Goal: Task Accomplishment & Management: Complete application form

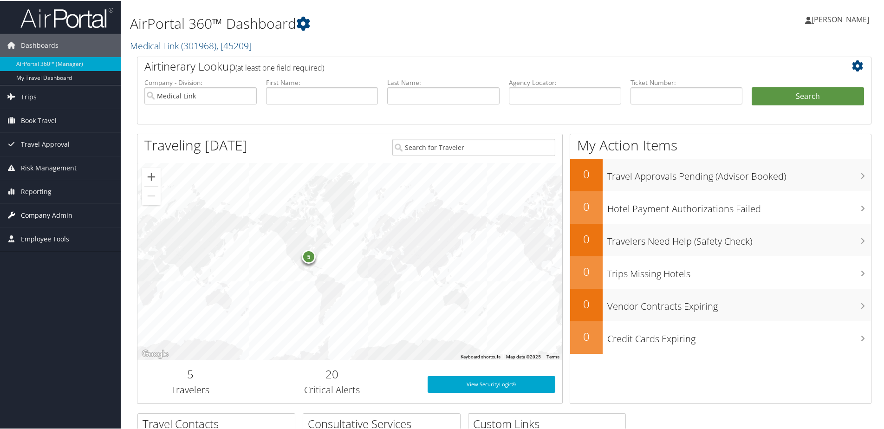
click at [65, 218] on span "Company Admin" at bounding box center [47, 214] width 52 height 23
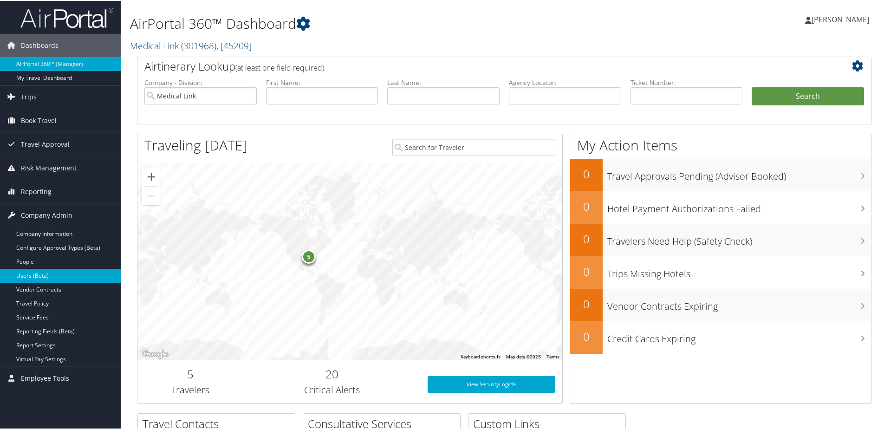
click at [39, 272] on link "Users (Beta)" at bounding box center [60, 275] width 121 height 14
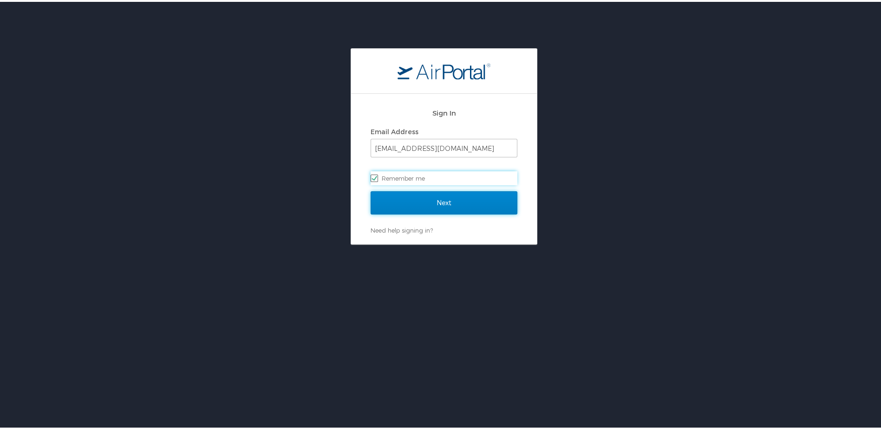
click at [437, 200] on input "Next" at bounding box center [443, 200] width 147 height 23
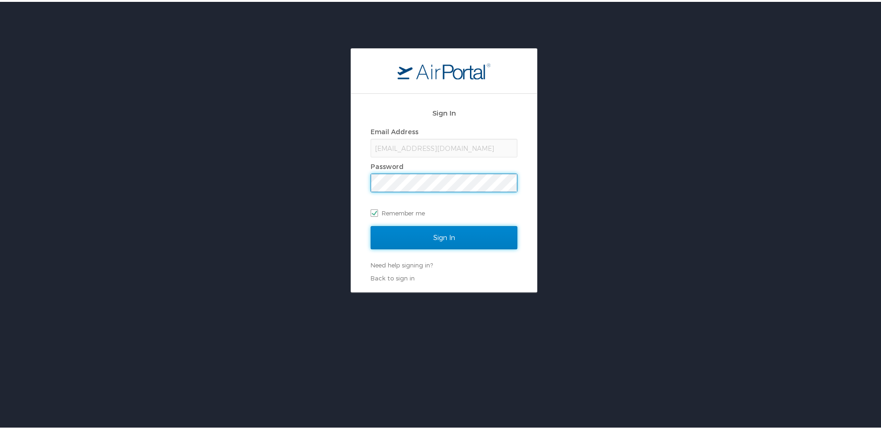
click at [438, 235] on input "Sign In" at bounding box center [443, 235] width 147 height 23
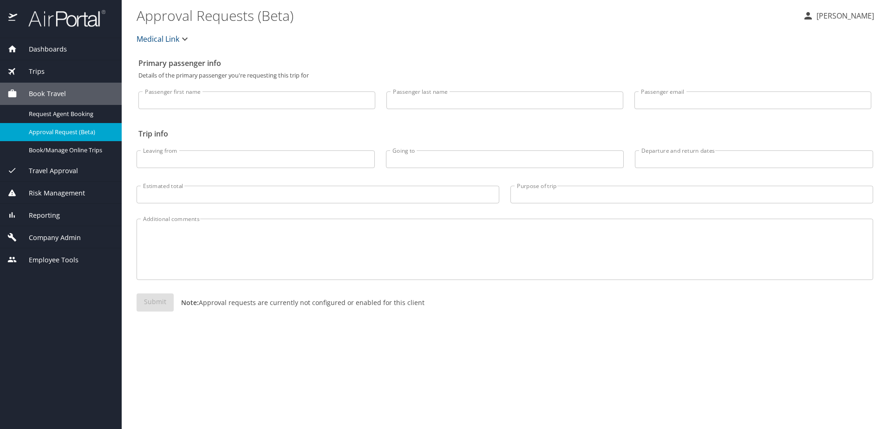
click at [55, 230] on div "Company Admin" at bounding box center [61, 237] width 122 height 22
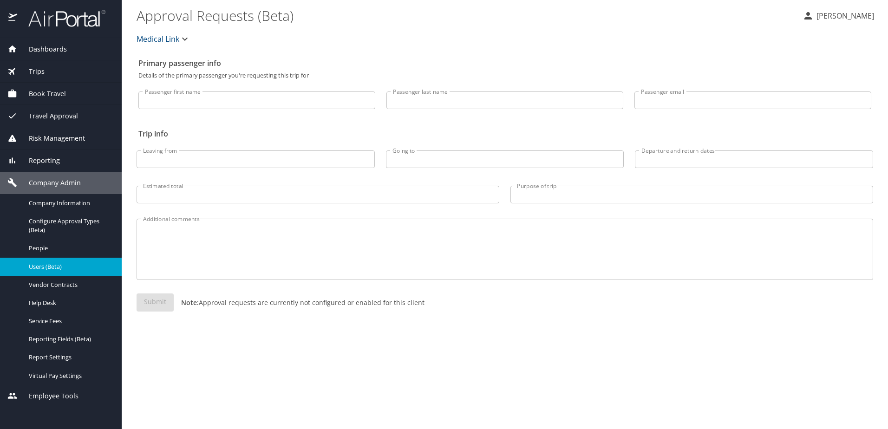
click at [58, 266] on span "Users (Beta)" at bounding box center [70, 266] width 82 height 9
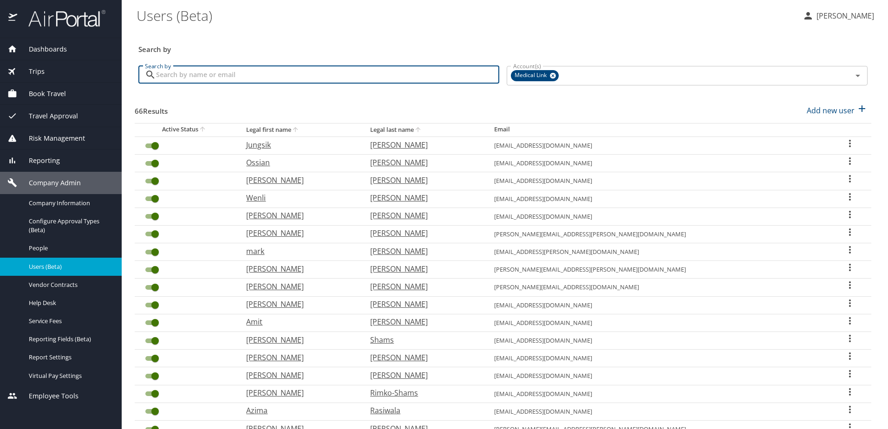
click at [292, 77] on input "Search by" at bounding box center [327, 75] width 343 height 18
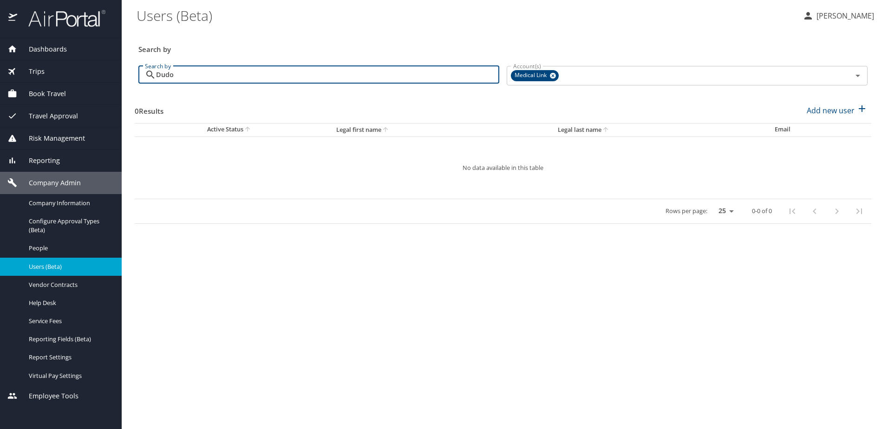
click at [351, 76] on input "Dudo" at bounding box center [327, 75] width 343 height 18
type input "D"
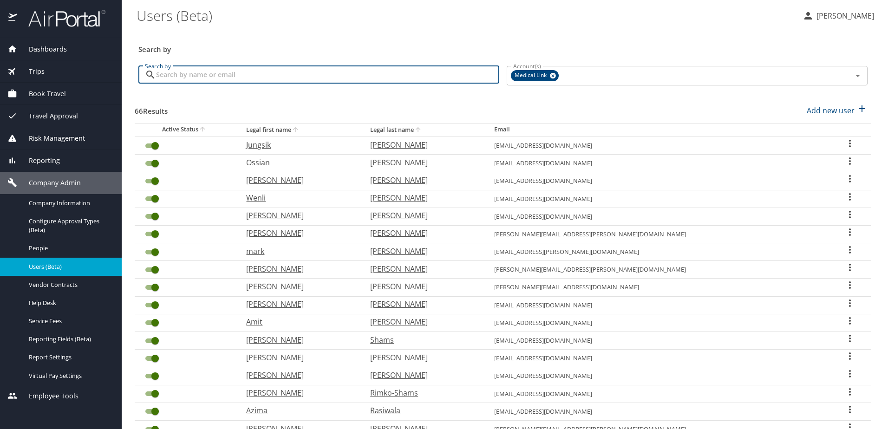
click at [819, 105] on p "Add new user" at bounding box center [830, 110] width 48 height 11
select select "US"
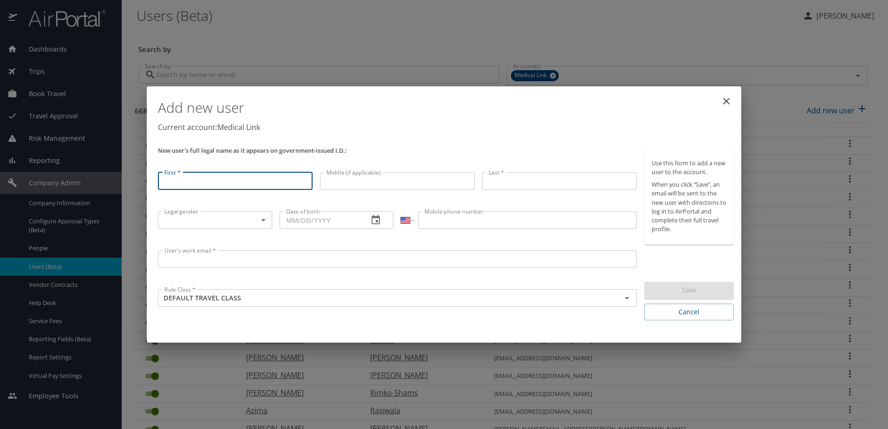
click at [256, 179] on input "First *" at bounding box center [235, 181] width 155 height 18
type input "[PERSON_NAME]"
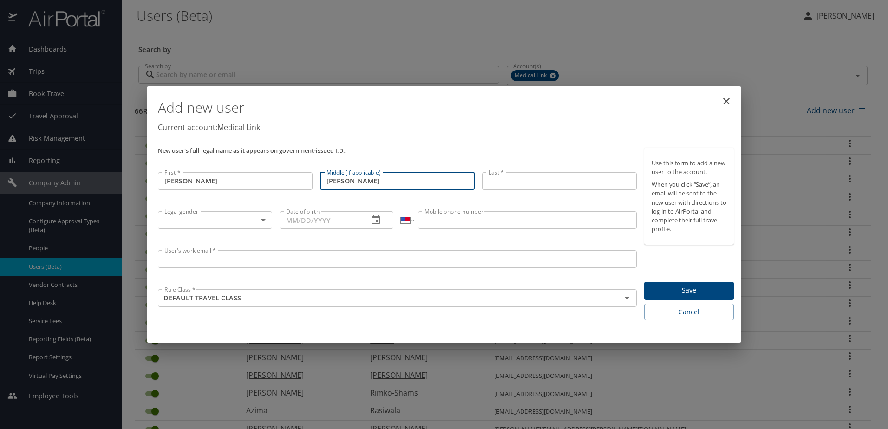
type input "[PERSON_NAME]"
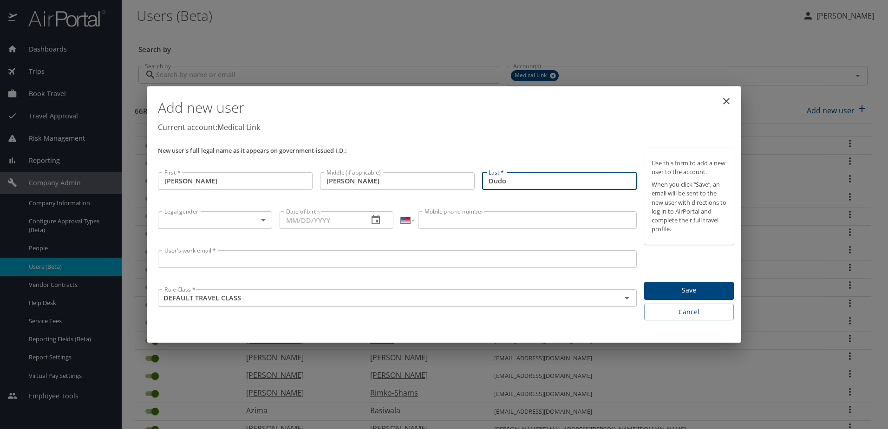
type input "Dudo"
click at [240, 216] on body "Dashboards AirPortal 360™ Manager My Travel Dashboard Trips Airtinerary® Lookup…" at bounding box center [444, 214] width 888 height 429
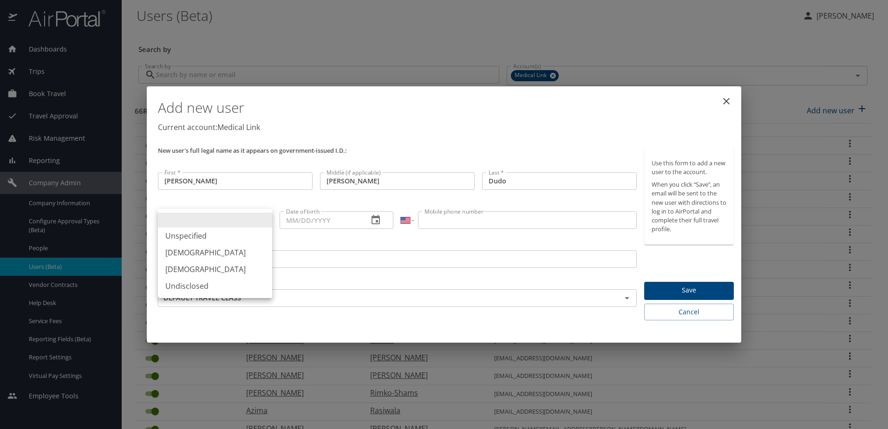
click at [202, 253] on li "[DEMOGRAPHIC_DATA]" at bounding box center [215, 252] width 114 height 17
type input "[DEMOGRAPHIC_DATA]"
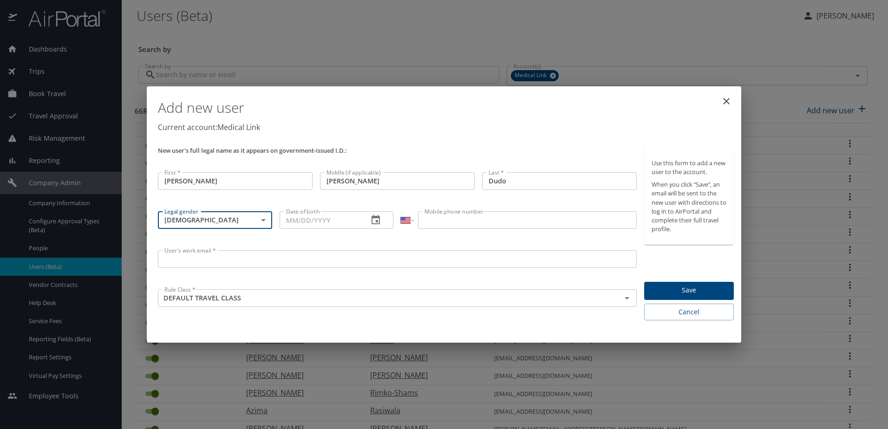
click at [313, 222] on input "Date of birth" at bounding box center [320, 220] width 82 height 18
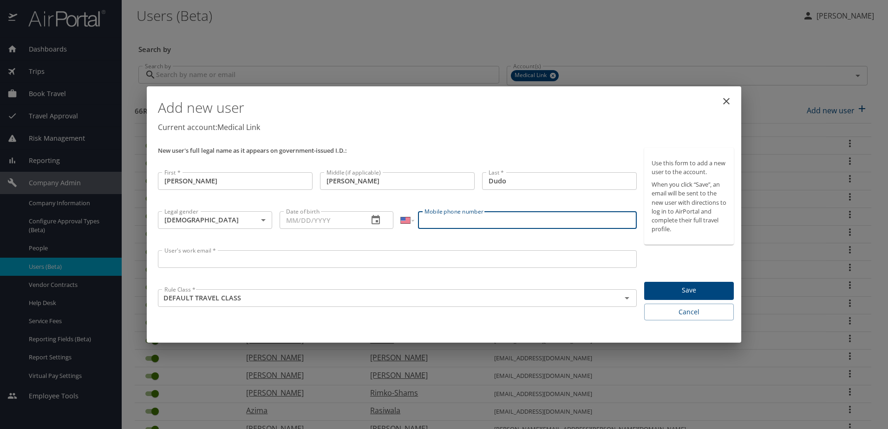
click at [544, 219] on input "Mobile phone number" at bounding box center [527, 220] width 218 height 18
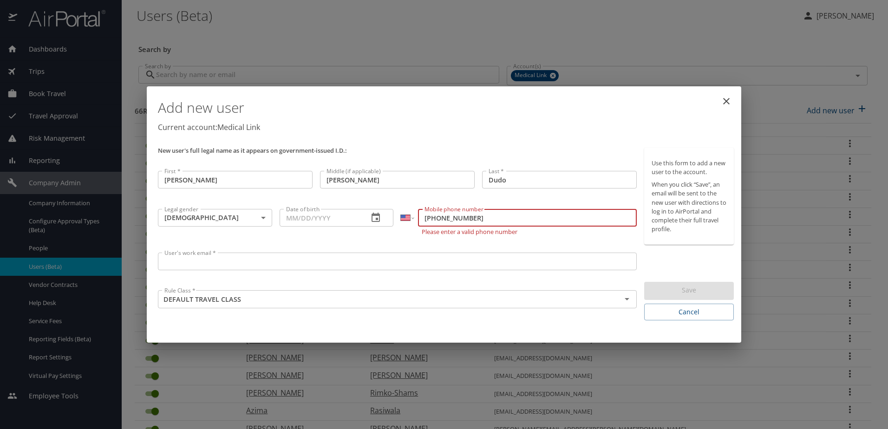
type input "[PHONE_NUMBER]"
click at [297, 259] on input "User's work email *" at bounding box center [397, 262] width 479 height 18
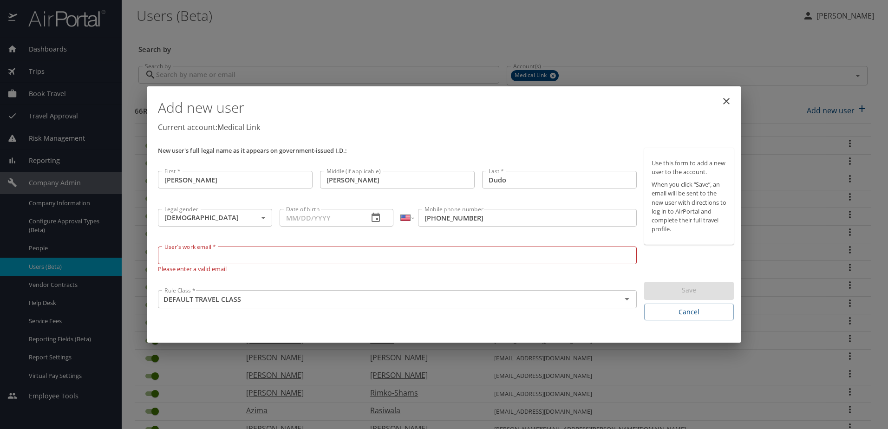
click at [779, 375] on div "Add new user Current account: Medical Link New user's full legal name as it app…" at bounding box center [444, 214] width 888 height 429
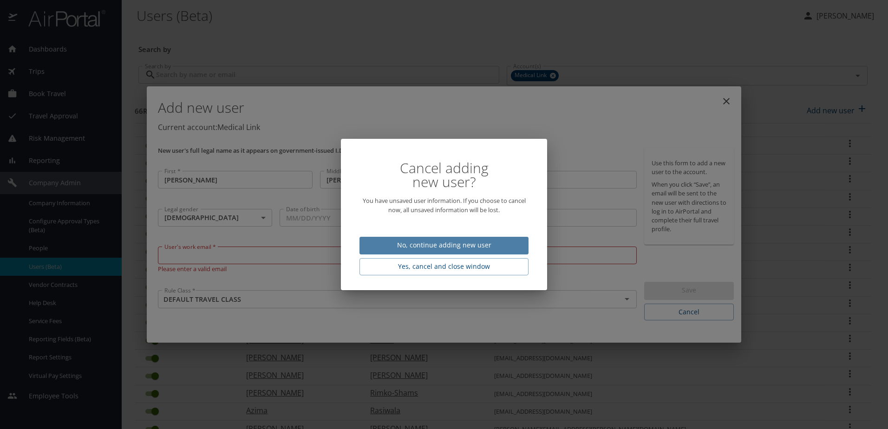
click at [456, 246] on span "No, continue adding new user" at bounding box center [444, 246] width 154 height 12
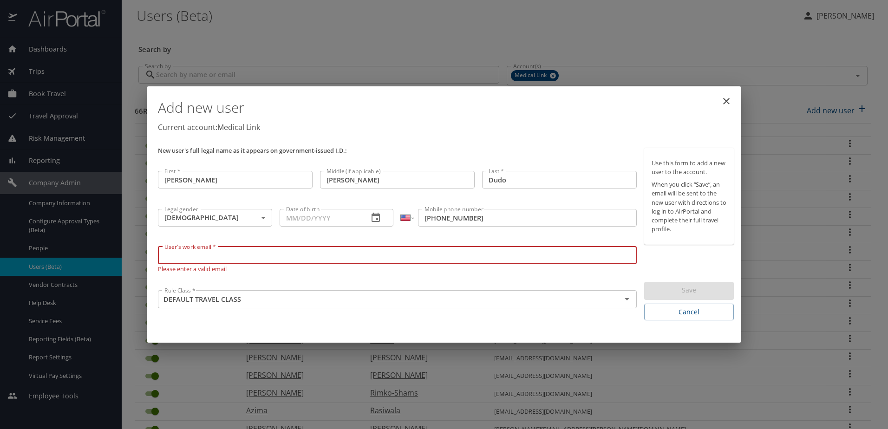
click at [269, 257] on input "User's work email *" at bounding box center [397, 255] width 479 height 18
click at [391, 257] on input "User's work email *" at bounding box center [397, 255] width 479 height 18
type input "[EMAIL_ADDRESS][DOMAIN_NAME]"
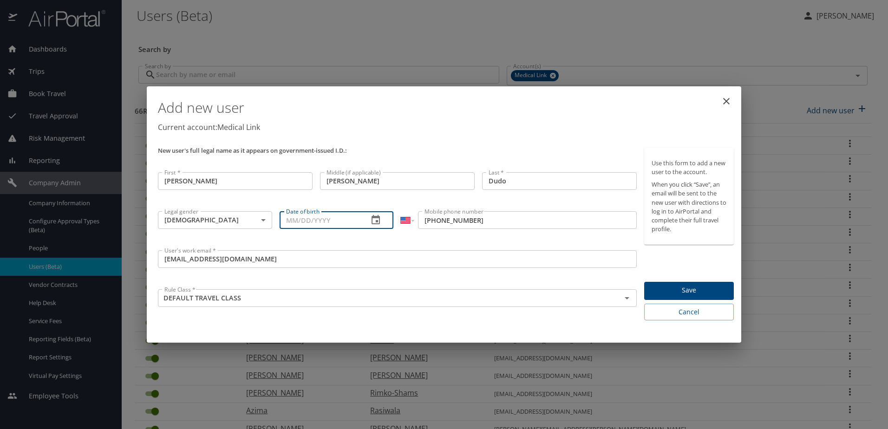
click at [323, 217] on input "Date of birth" at bounding box center [320, 220] width 82 height 18
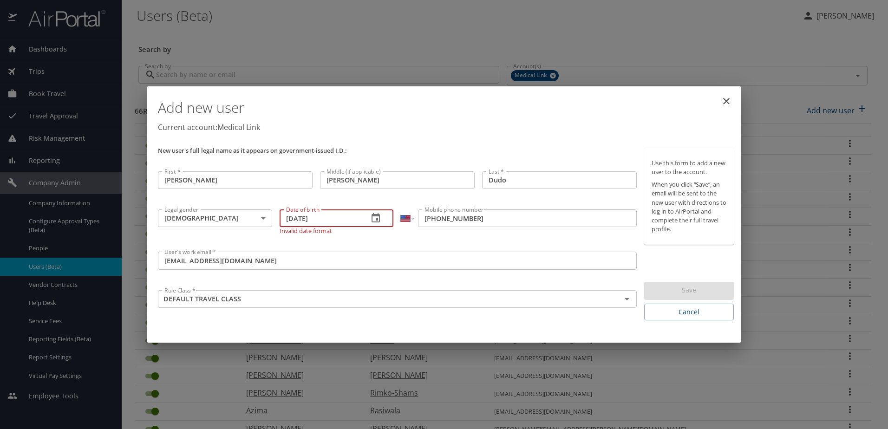
type input "[DATE]"
click at [313, 260] on input "[EMAIL_ADDRESS][DOMAIN_NAME]" at bounding box center [397, 261] width 479 height 18
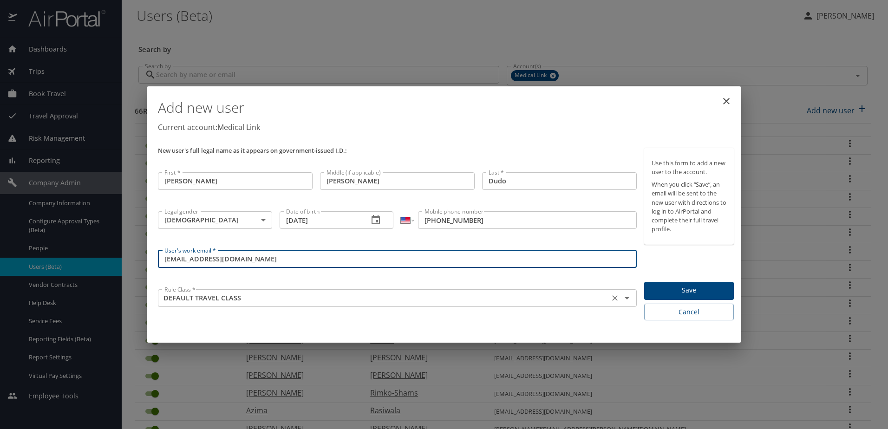
click at [298, 296] on input "DEFAULT TRAVEL CLASS" at bounding box center [384, 298] width 446 height 12
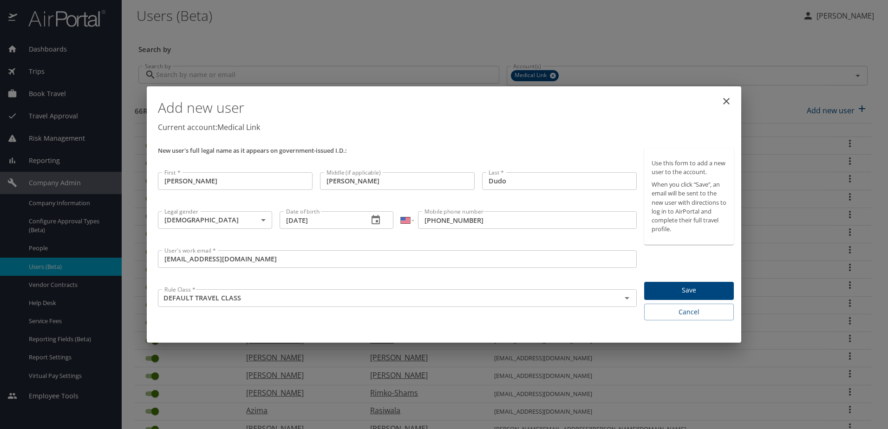
click at [676, 254] on div "Use this form to add a new user to the account. When you click “Save”, an email…" at bounding box center [689, 234] width 90 height 173
click at [622, 296] on icon "Open" at bounding box center [626, 297] width 11 height 11
click at [689, 286] on span "Save" at bounding box center [688, 291] width 75 height 12
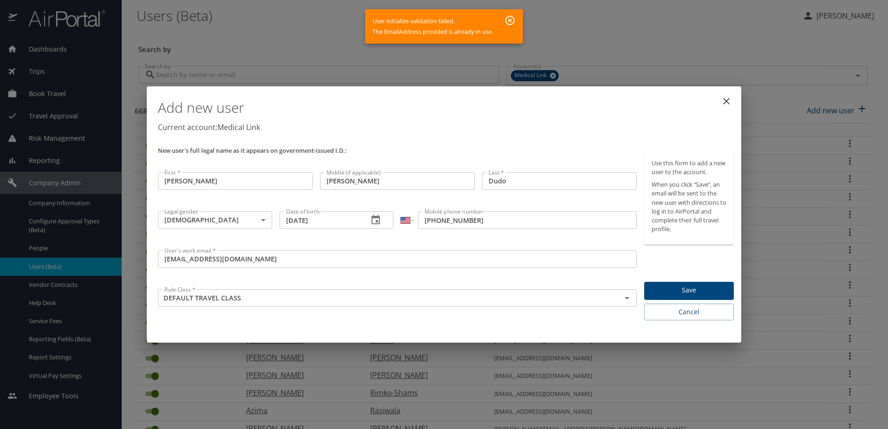
click at [725, 101] on icon "close" at bounding box center [725, 101] width 11 height 11
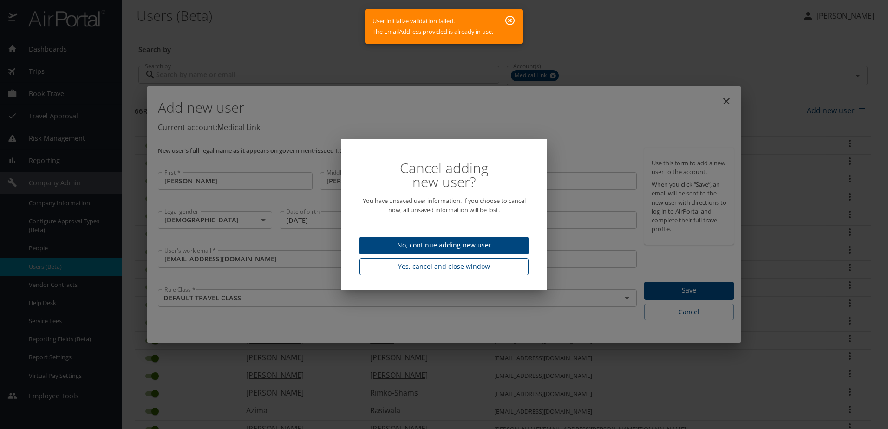
click at [441, 264] on span "Yes, cancel and close window" at bounding box center [444, 267] width 154 height 12
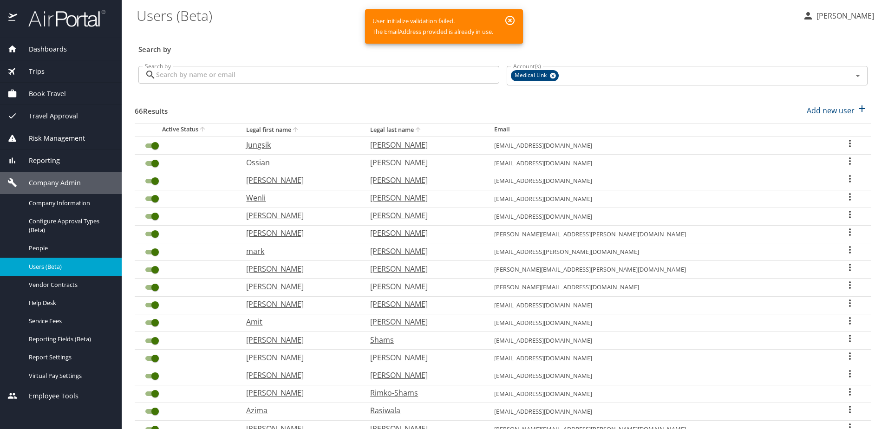
click at [234, 74] on input "Search by" at bounding box center [327, 75] width 343 height 18
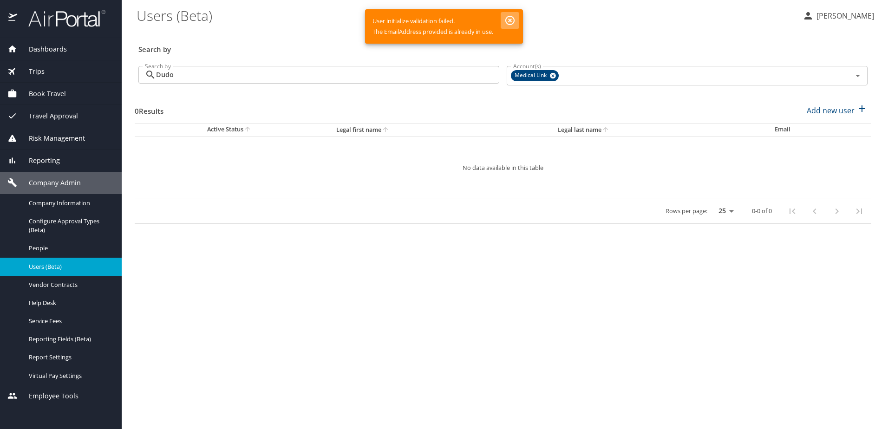
click at [511, 17] on icon "button" at bounding box center [509, 20] width 9 height 9
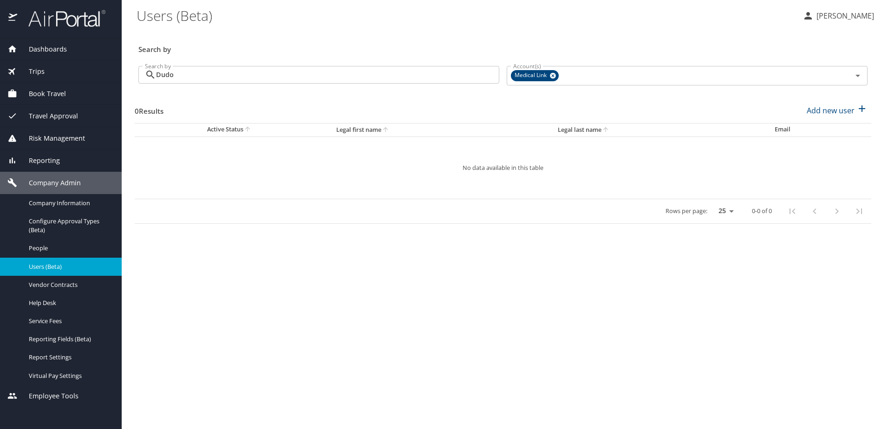
click at [235, 78] on input "Dudo" at bounding box center [327, 75] width 343 height 18
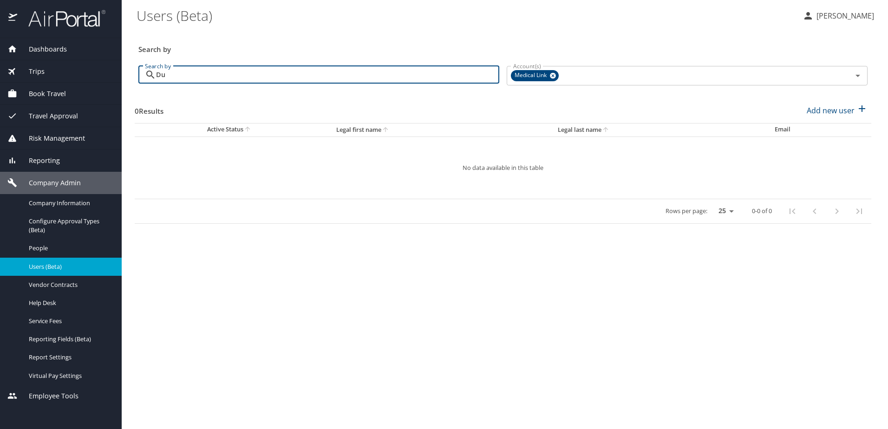
type input "D"
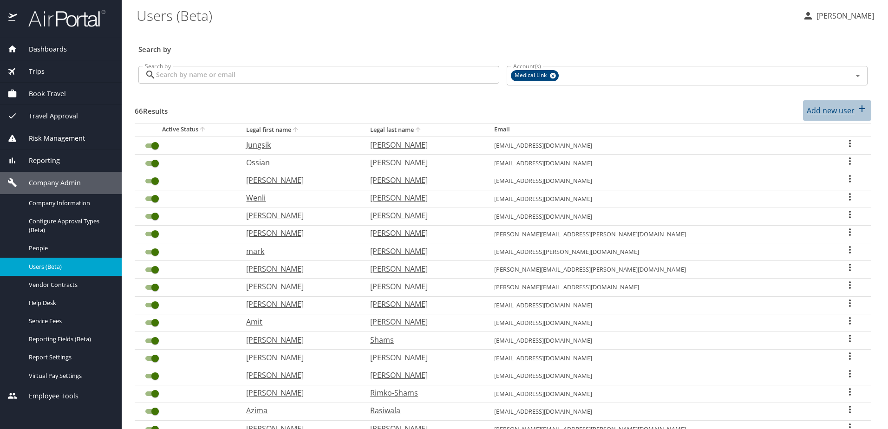
click at [816, 108] on p "Add new user" at bounding box center [830, 110] width 48 height 11
select select "US"
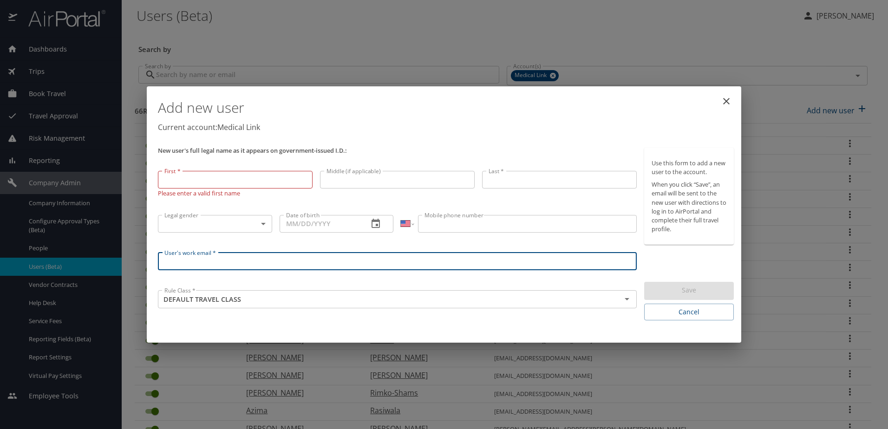
click at [252, 256] on input "User's work email *" at bounding box center [397, 262] width 479 height 18
type input "[EMAIL_ADDRESS][DOMAIN_NAME]"
type input "[PERSON_NAME]"
type input "Dudo"
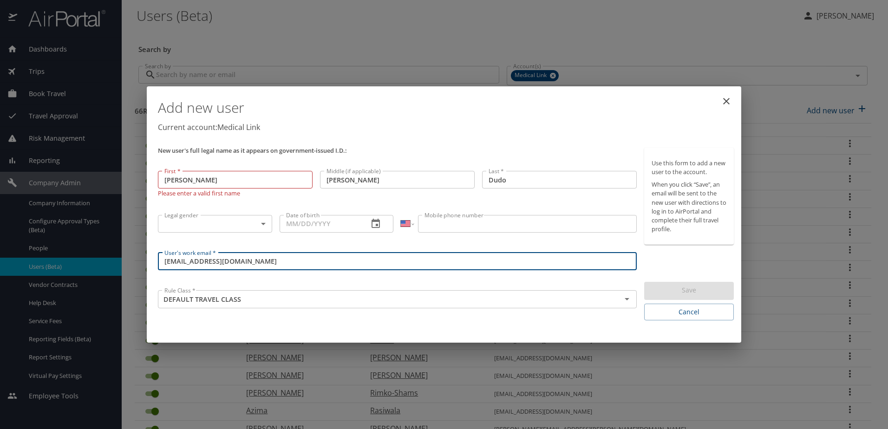
type input "[DATE]"
type input "[PHONE_NUMBER]"
click at [232, 225] on body "Dashboards AirPortal 360™ Manager My Travel Dashboard Trips Airtinerary® Lookup…" at bounding box center [444, 214] width 888 height 429
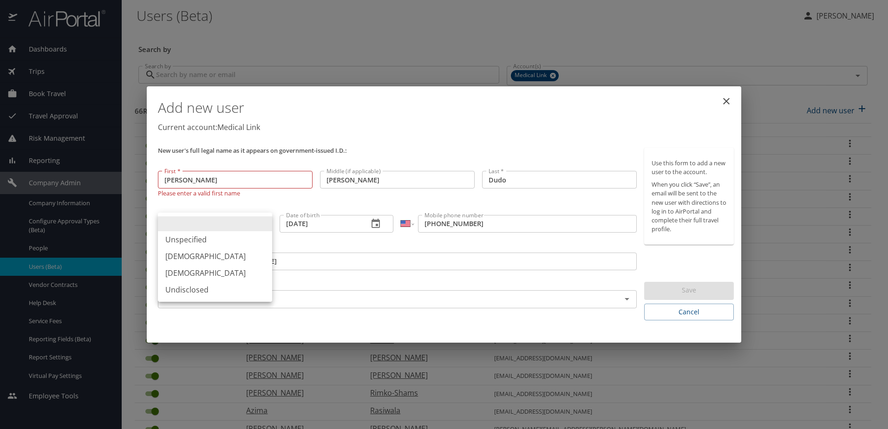
click at [207, 254] on li "[DEMOGRAPHIC_DATA]" at bounding box center [215, 256] width 114 height 17
type input "[DEMOGRAPHIC_DATA]"
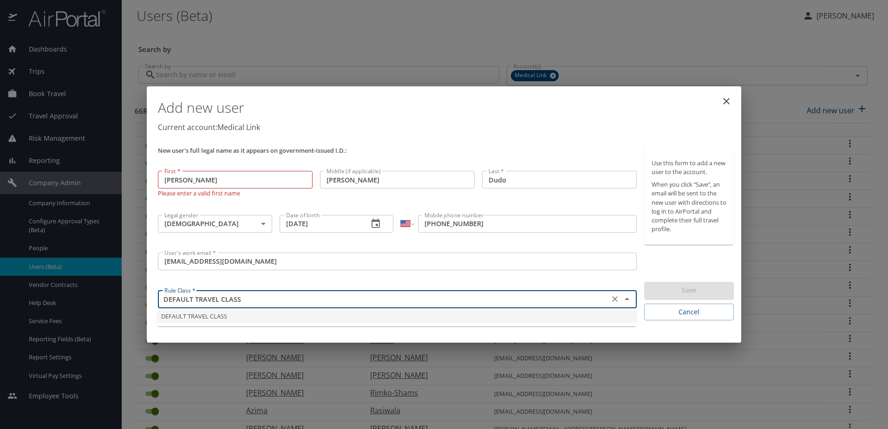
click at [533, 301] on input "DEFAULT TRAVEL CLASS" at bounding box center [384, 299] width 446 height 12
click at [263, 179] on input "[PERSON_NAME]" at bounding box center [235, 180] width 155 height 18
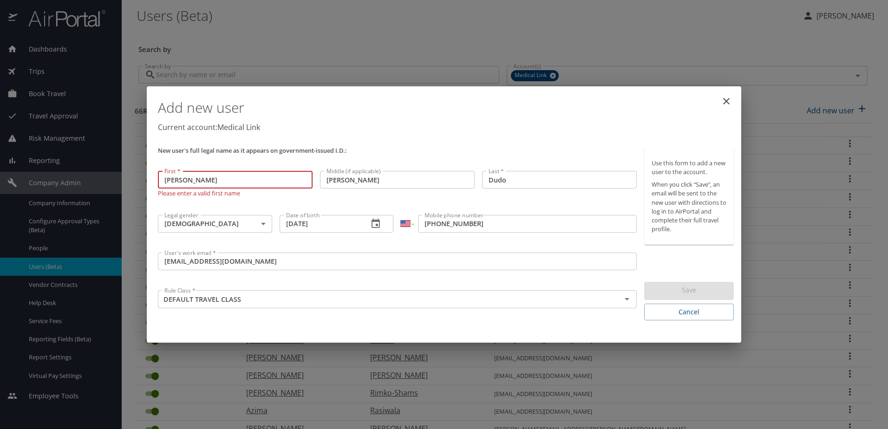
type input "J"
type input "[PERSON_NAME]"
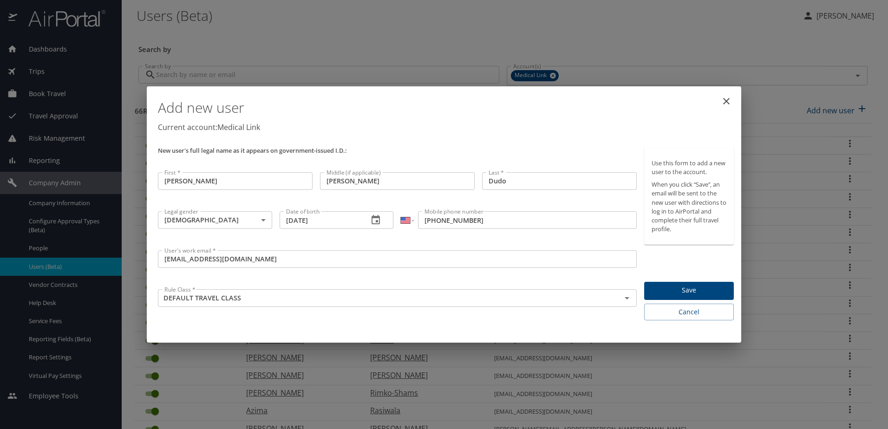
click at [298, 155] on div "New user's full legal name as it appears on government-issued I.D.:" at bounding box center [397, 156] width 486 height 25
click at [702, 293] on span "Save" at bounding box center [688, 291] width 75 height 12
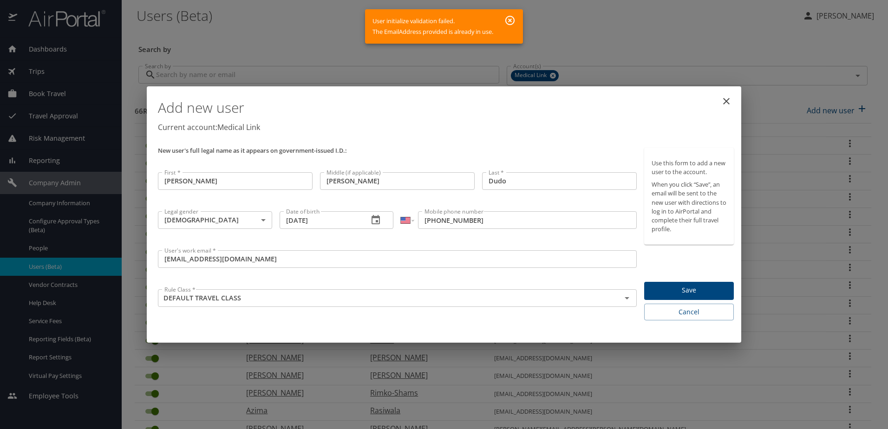
click at [508, 20] on icon "button" at bounding box center [509, 20] width 11 height 11
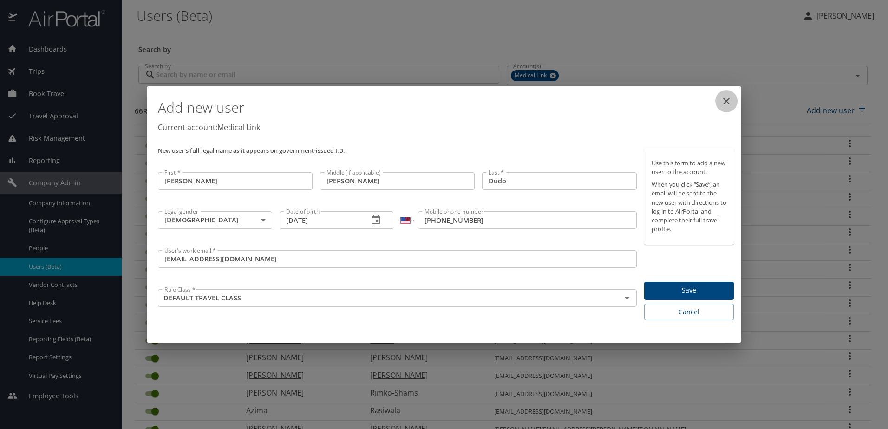
click at [727, 101] on icon "close" at bounding box center [725, 101] width 11 height 11
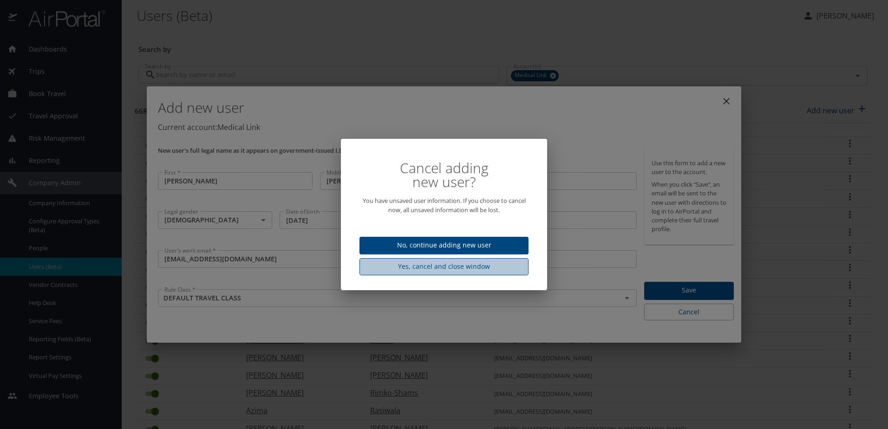
click at [434, 263] on span "Yes, cancel and close window" at bounding box center [444, 267] width 154 height 12
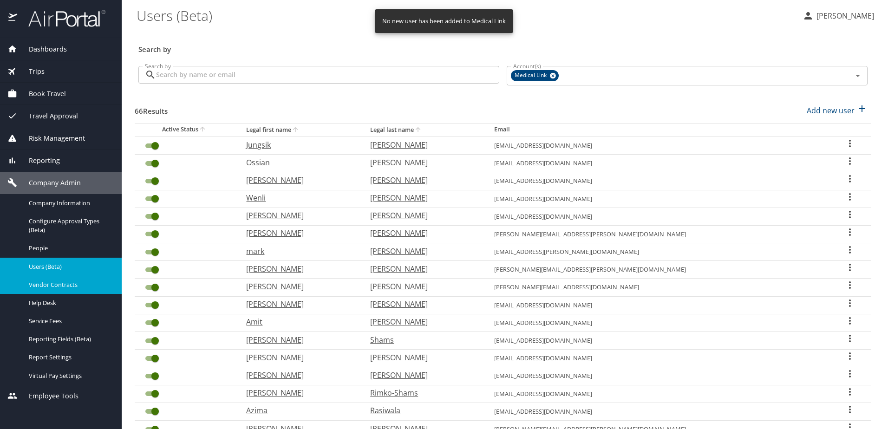
click at [55, 282] on span "Vendor Contracts" at bounding box center [70, 284] width 82 height 9
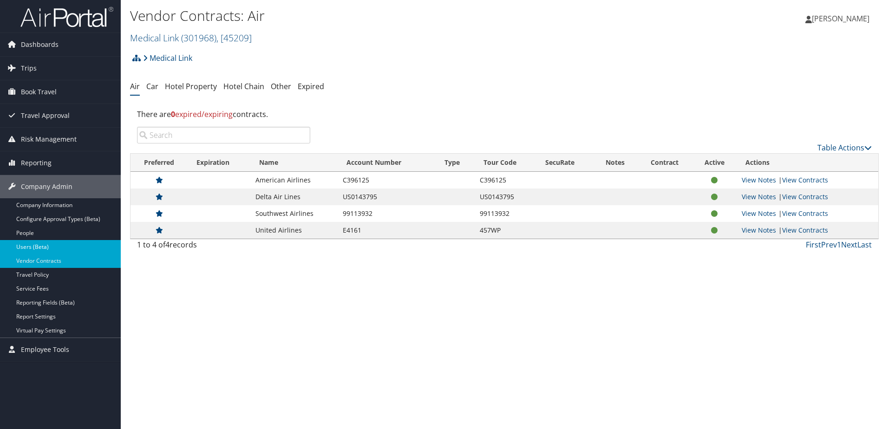
click at [38, 242] on link "Users (Beta)" at bounding box center [60, 247] width 121 height 14
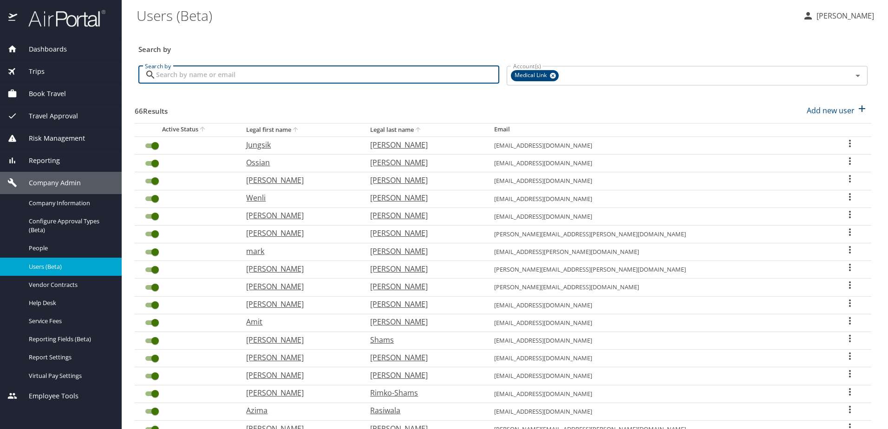
click at [373, 74] on input "Search by" at bounding box center [327, 75] width 343 height 18
click at [821, 113] on p "Add new user" at bounding box center [830, 110] width 48 height 11
select select "US"
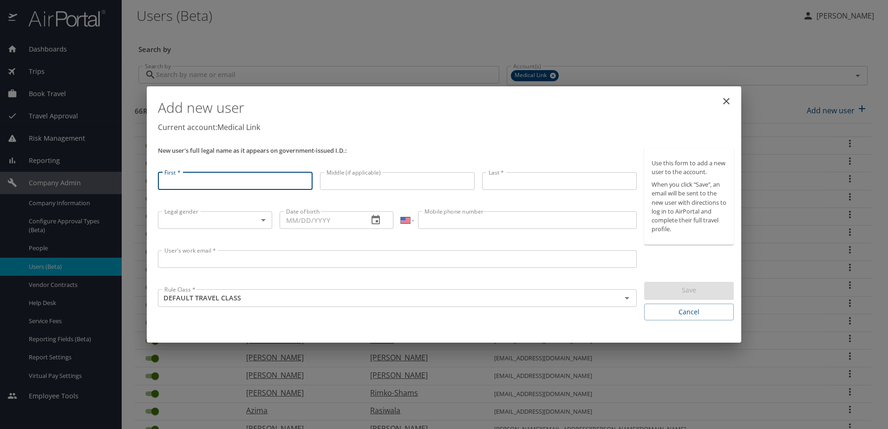
click at [269, 181] on input "First *" at bounding box center [235, 181] width 155 height 18
click at [435, 141] on div "Add new user Current account: Medical Link" at bounding box center [445, 117] width 583 height 54
click at [257, 176] on input "First *" at bounding box center [235, 180] width 155 height 18
click at [450, 226] on input "Mobile phone number" at bounding box center [527, 224] width 218 height 18
click at [337, 376] on div "Add new user Current account: Medical Link New user's full legal name as it app…" at bounding box center [444, 214] width 888 height 429
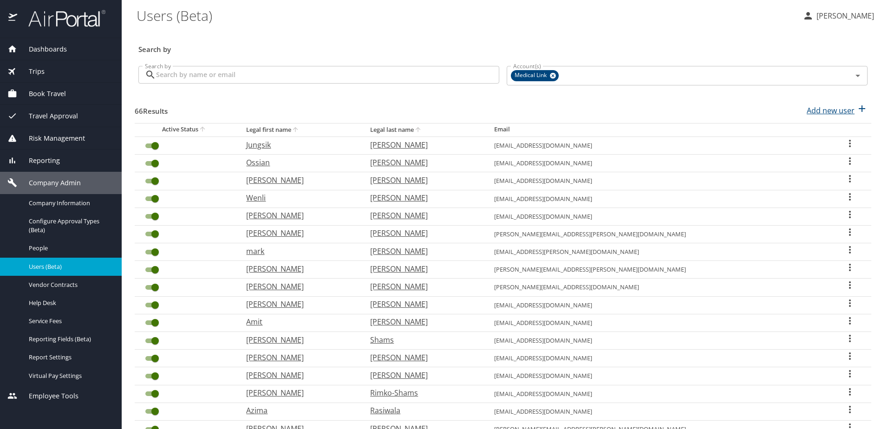
click at [812, 110] on p "Add new user" at bounding box center [830, 110] width 48 height 11
select select "US"
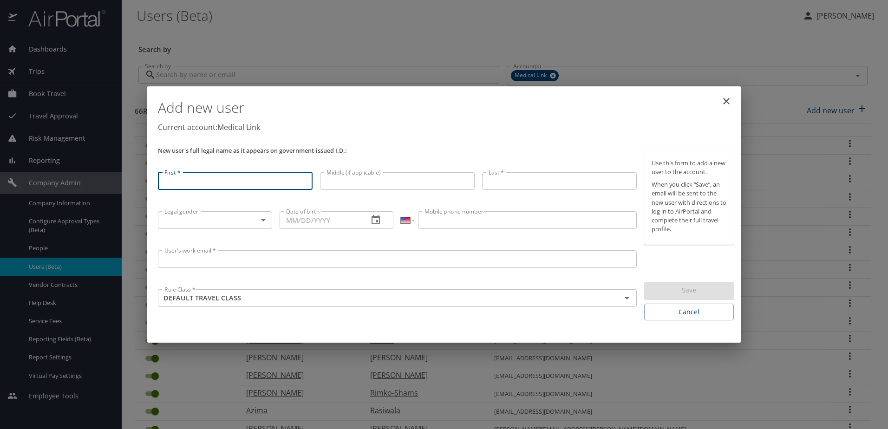
click at [443, 223] on input "Mobile phone number" at bounding box center [527, 220] width 218 height 18
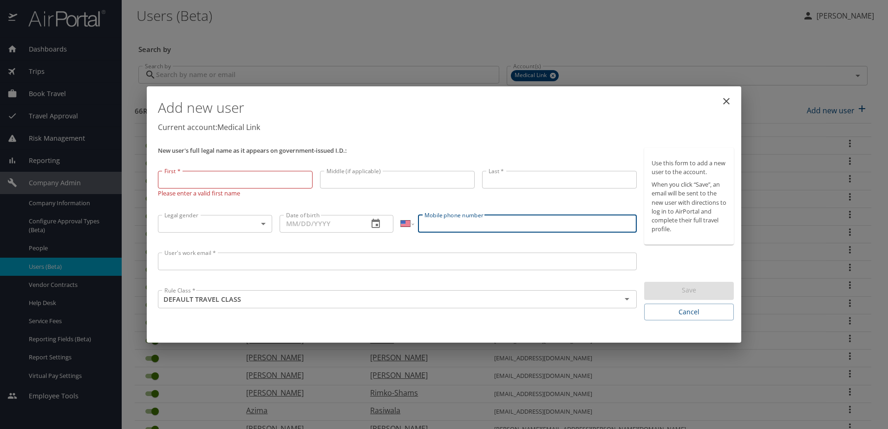
type input "[PHONE_NUMBER]"
type input "[PERSON_NAME]"
type input "Dudo"
type input "[DATE]"
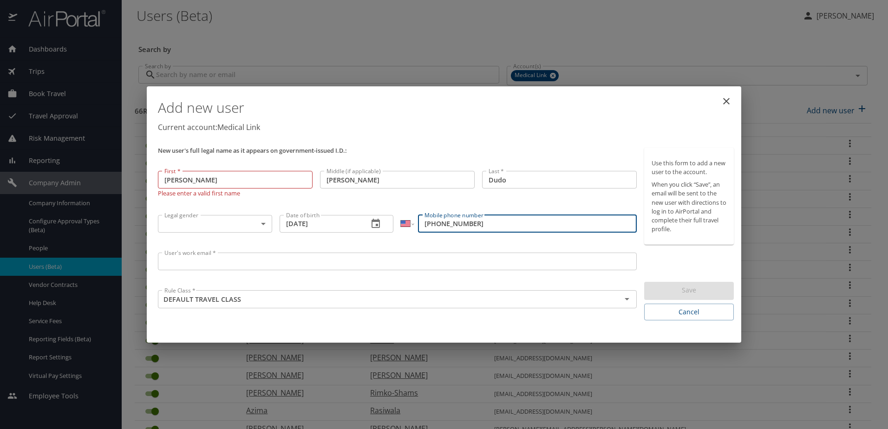
type input "[EMAIL_ADDRESS][DOMAIN_NAME]"
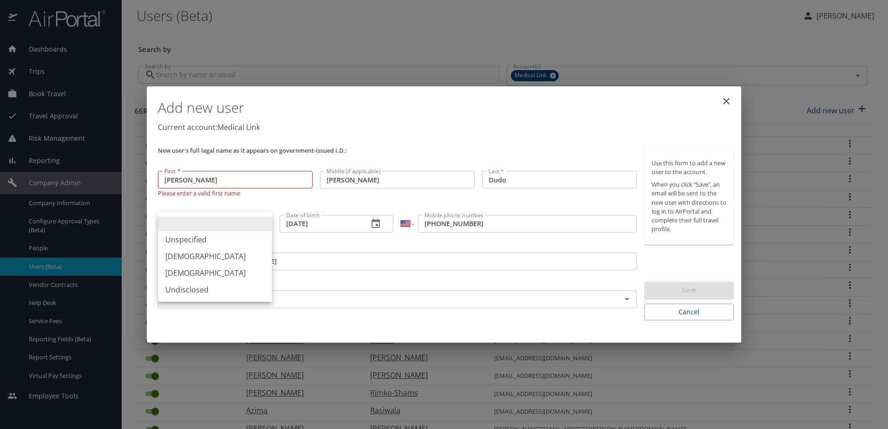
click at [242, 229] on body "Dashboards AirPortal 360™ Manager My Travel Dashboard Trips Airtinerary® Lookup…" at bounding box center [444, 214] width 888 height 429
click at [199, 259] on li "[DEMOGRAPHIC_DATA]" at bounding box center [215, 256] width 114 height 17
type input "[DEMOGRAPHIC_DATA]"
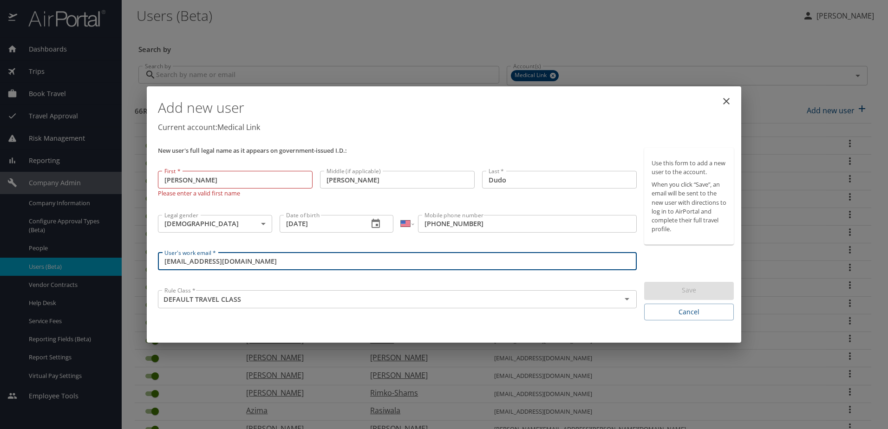
drag, startPoint x: 263, startPoint y: 259, endPoint x: 166, endPoint y: 263, distance: 97.1
click at [166, 263] on input "[EMAIL_ADDRESS][DOMAIN_NAME]" at bounding box center [397, 262] width 479 height 18
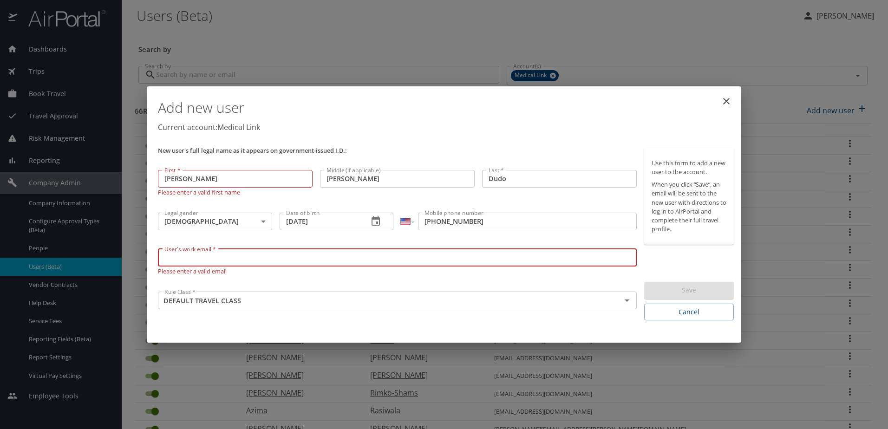
click at [320, 260] on input "User's work email *" at bounding box center [397, 258] width 479 height 18
type input "[EMAIL_ADDRESS][DOMAIN_NAME]"
click at [534, 307] on div "DEFAULT TRAVEL CLASS Rule Class *" at bounding box center [397, 301] width 479 height 18
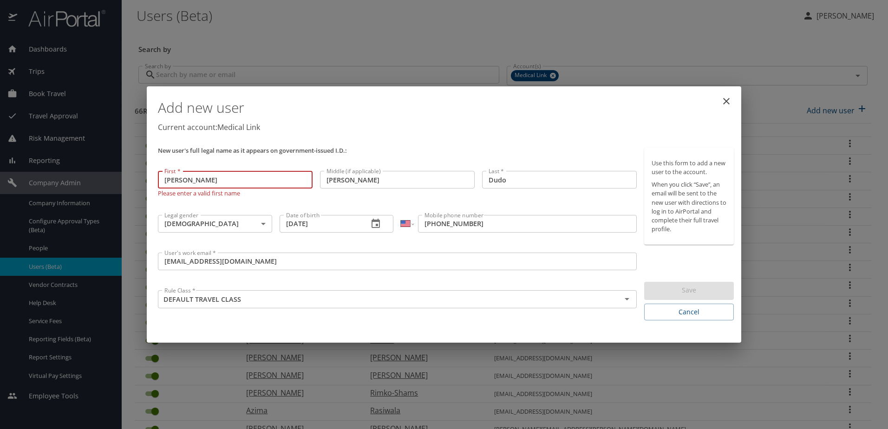
click at [269, 179] on input "[PERSON_NAME]" at bounding box center [235, 180] width 155 height 18
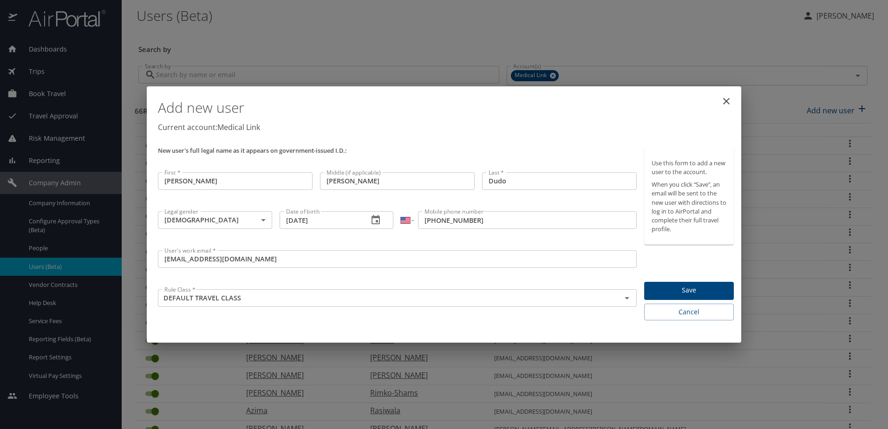
click at [271, 241] on div "Legal gender [DEMOGRAPHIC_DATA] [DEMOGRAPHIC_DATA] Legal gender" at bounding box center [215, 226] width 122 height 39
click at [672, 294] on span "Save" at bounding box center [688, 291] width 75 height 12
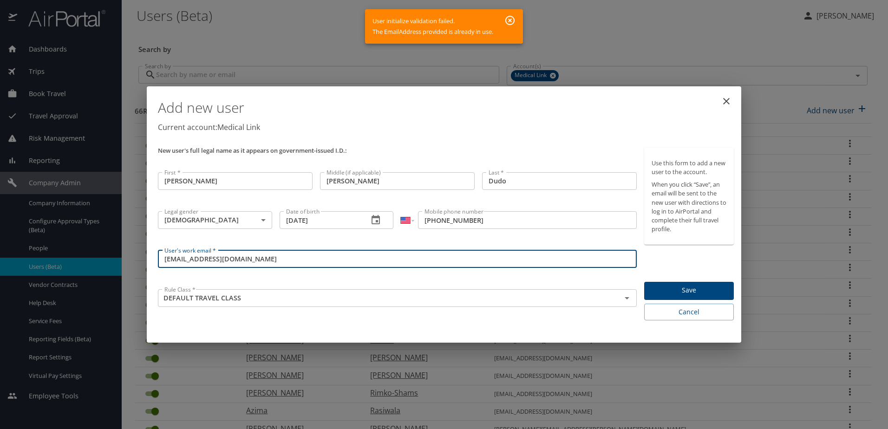
drag, startPoint x: 253, startPoint y: 259, endPoint x: 167, endPoint y: 256, distance: 86.4
click at [167, 256] on input "[EMAIL_ADDRESS][DOMAIN_NAME]" at bounding box center [397, 259] width 479 height 18
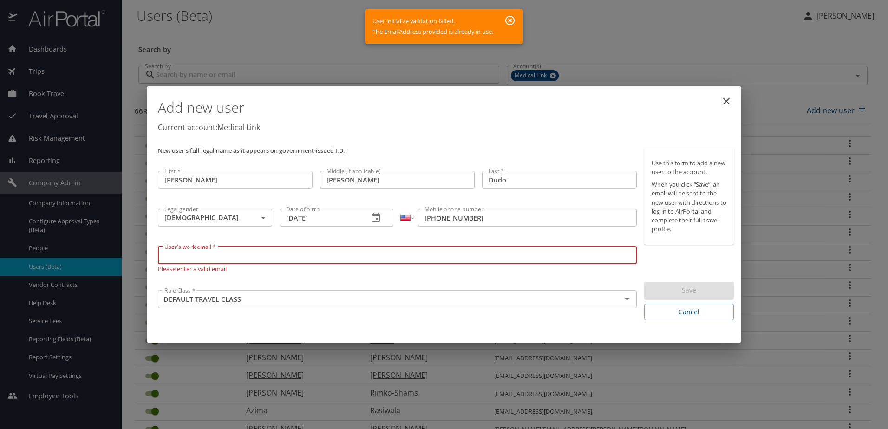
click at [254, 257] on input "User's work email *" at bounding box center [397, 255] width 479 height 18
click at [413, 276] on div "User's work email * User's work email * Please enter a valid email" at bounding box center [397, 265] width 486 height 44
click at [361, 257] on input "User's work email *" at bounding box center [397, 255] width 479 height 18
click at [390, 378] on div "Add new user Current account: Medical Link New user's full legal name as it app…" at bounding box center [444, 214] width 888 height 429
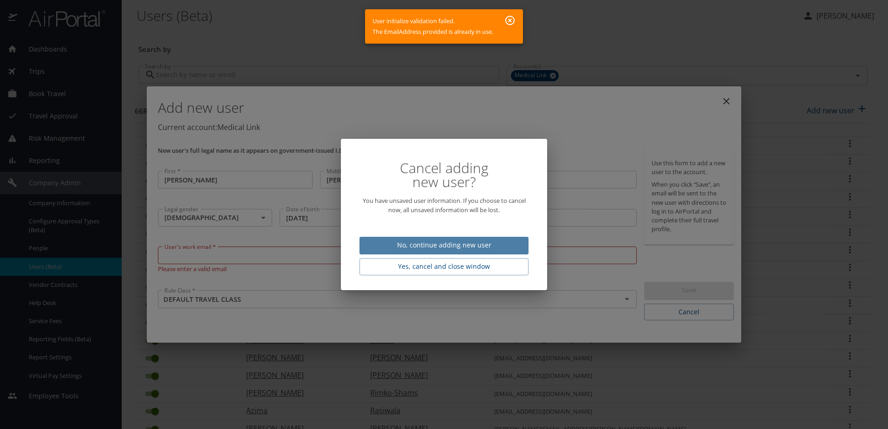
click at [447, 242] on span "No, continue adding new user" at bounding box center [444, 246] width 154 height 12
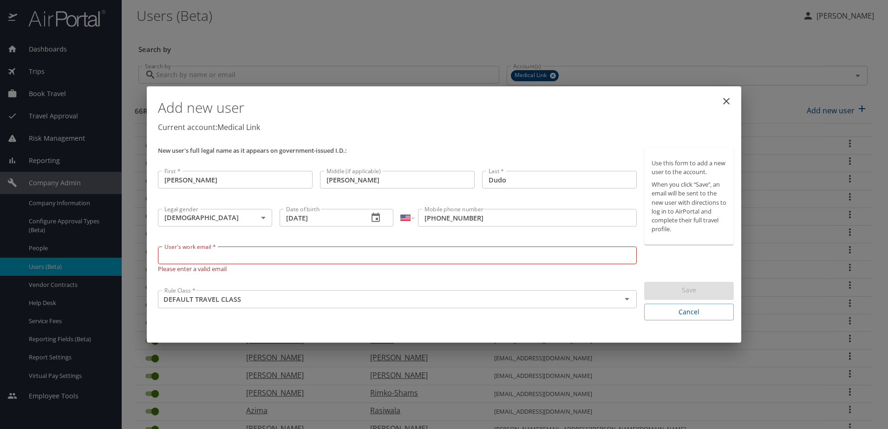
click at [238, 258] on input "User's work email *" at bounding box center [397, 255] width 479 height 18
click at [473, 77] on div "Add new user Current account: Medical Link New user's full legal name as it app…" at bounding box center [444, 214] width 888 height 429
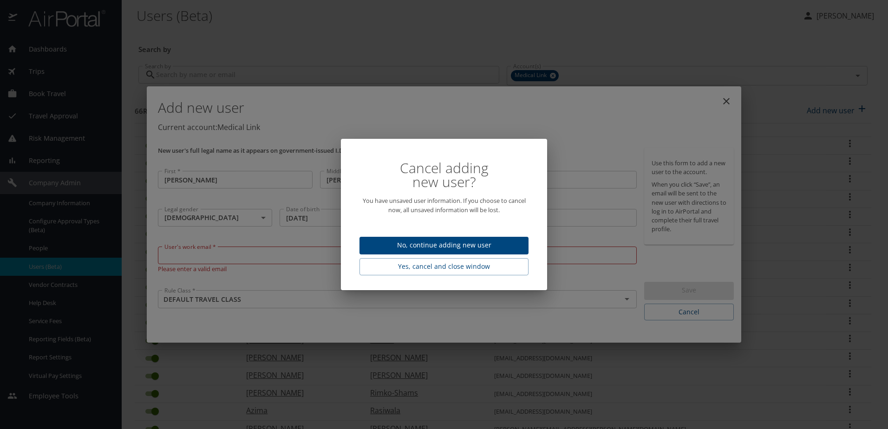
click at [446, 243] on span "No, continue adding new user" at bounding box center [444, 246] width 154 height 12
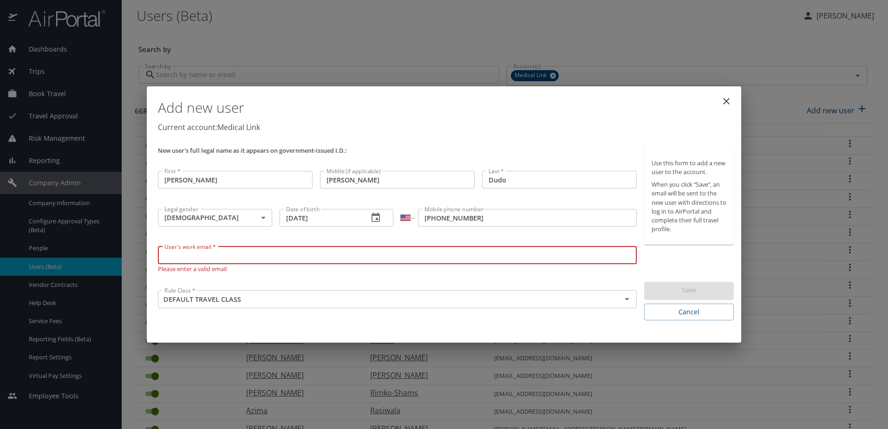
click at [292, 255] on input "User's work email *" at bounding box center [397, 255] width 479 height 18
type input "[EMAIL_ADDRESS][DOMAIN_NAME]"
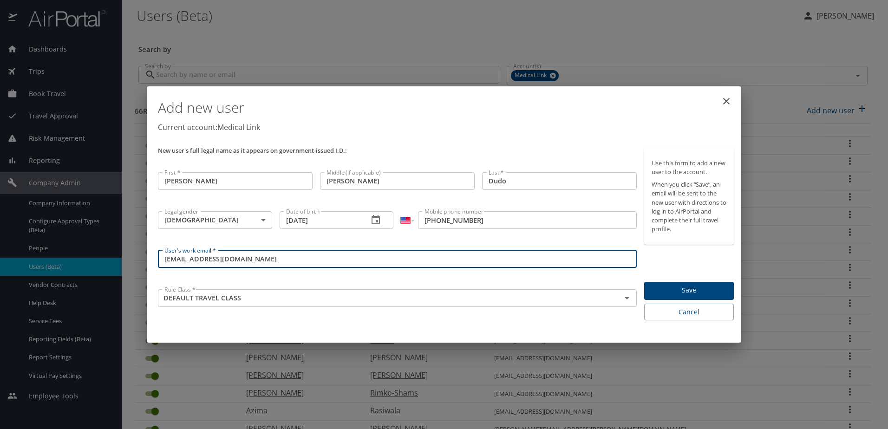
click at [661, 290] on span "Save" at bounding box center [688, 291] width 75 height 12
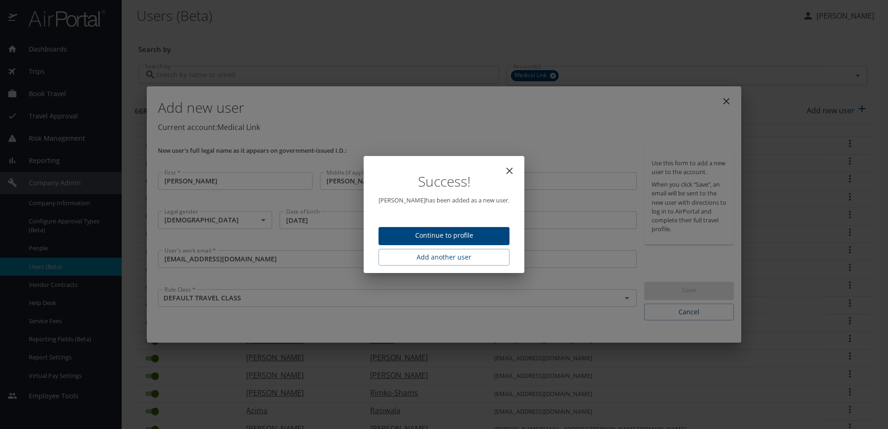
click at [451, 236] on span "Continue to profile" at bounding box center [444, 236] width 116 height 12
select select "US"
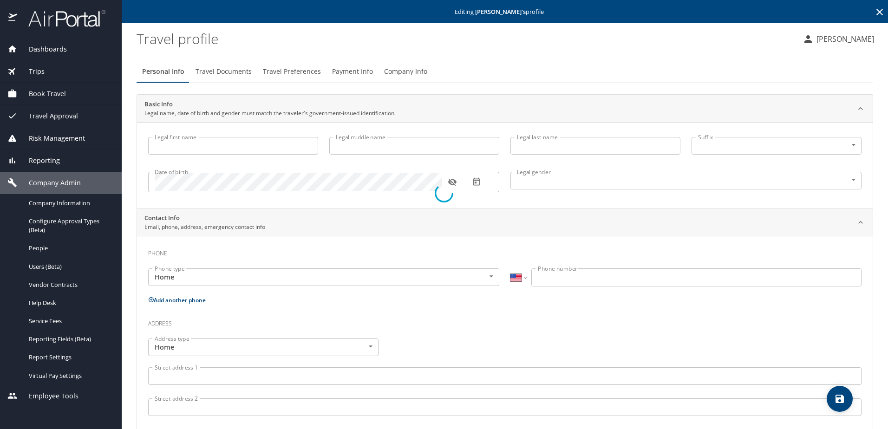
type input "[PERSON_NAME]"
type input "Dudo"
type input "[DEMOGRAPHIC_DATA]"
select select "US"
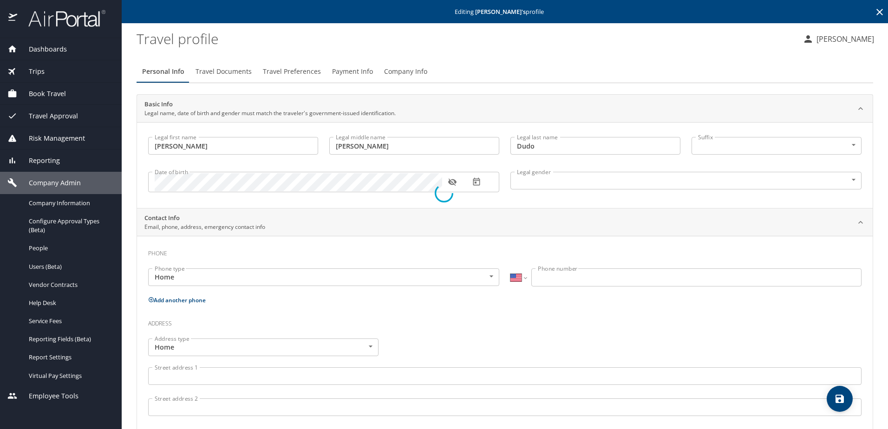
select select "US"
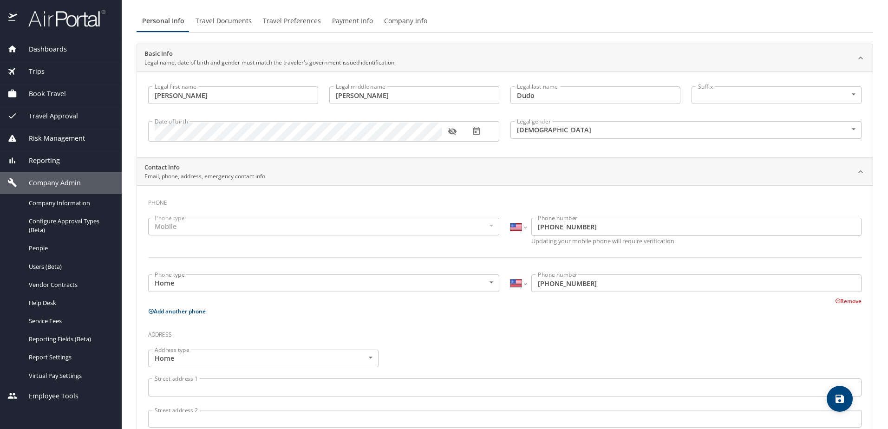
scroll to position [139, 0]
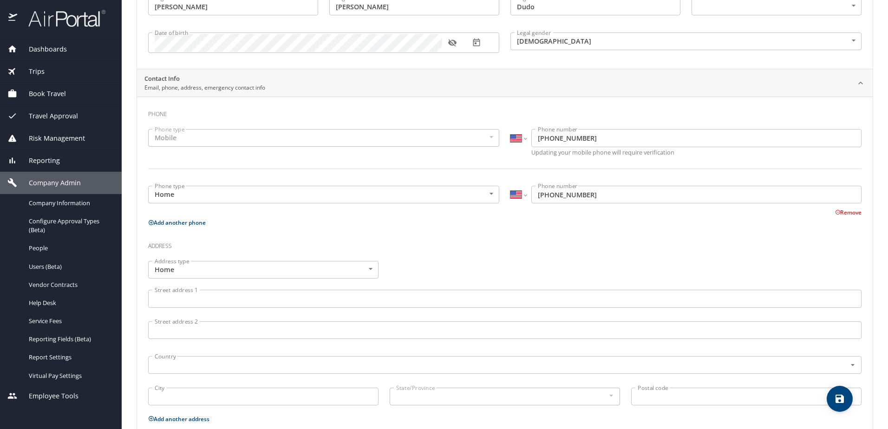
click at [324, 132] on div "Mobile" at bounding box center [323, 138] width 351 height 18
click at [284, 136] on div "Mobile" at bounding box center [323, 138] width 351 height 18
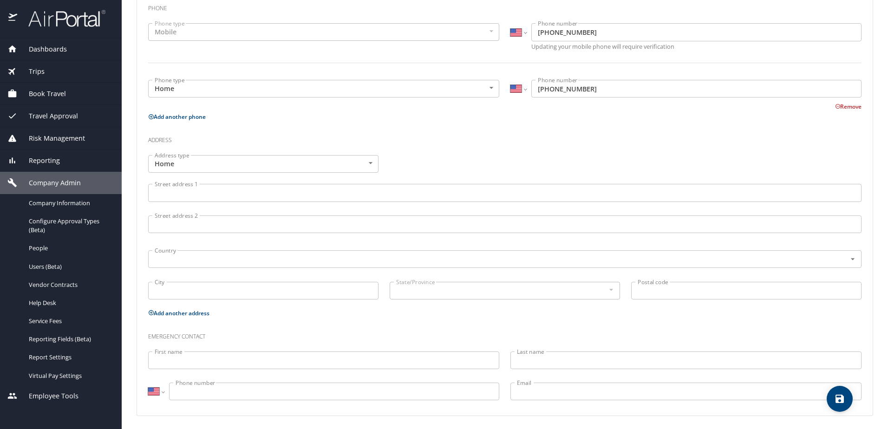
scroll to position [247, 0]
click at [233, 192] on input "Street address 1" at bounding box center [504, 191] width 713 height 18
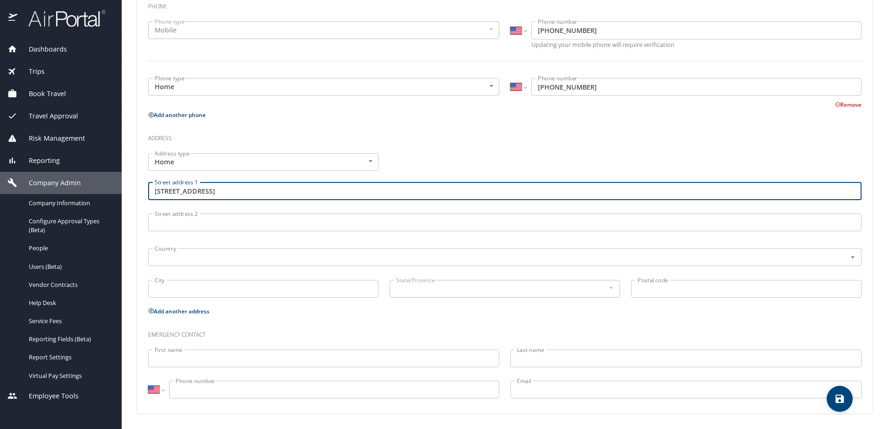
type input "[STREET_ADDRESS]"
click at [245, 279] on div "[GEOGRAPHIC_DATA]" at bounding box center [263, 289] width 241 height 31
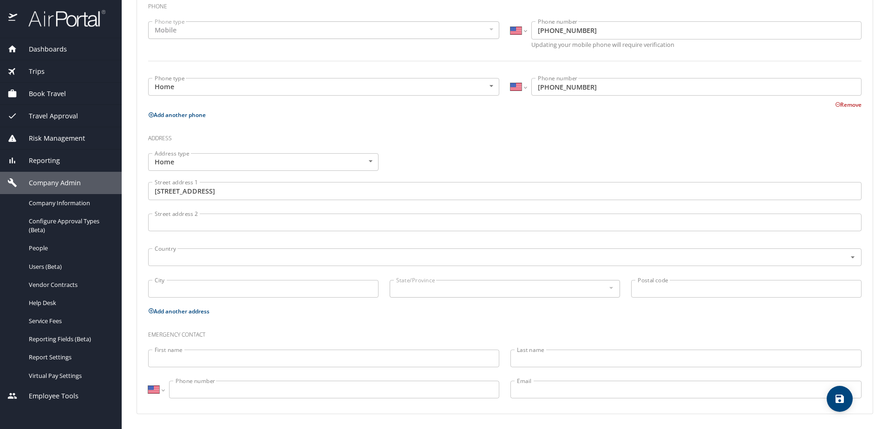
click at [235, 288] on input "City" at bounding box center [263, 289] width 230 height 18
type input "Big Rapids"
click at [605, 285] on div at bounding box center [610, 287] width 10 height 11
click at [277, 256] on input "text" at bounding box center [491, 257] width 680 height 12
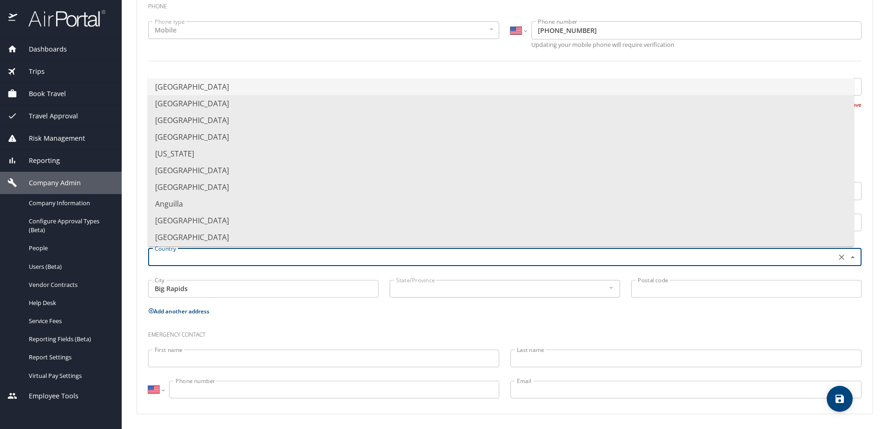
click at [240, 87] on li "[GEOGRAPHIC_DATA]" at bounding box center [501, 86] width 706 height 17
type input "[GEOGRAPHIC_DATA]"
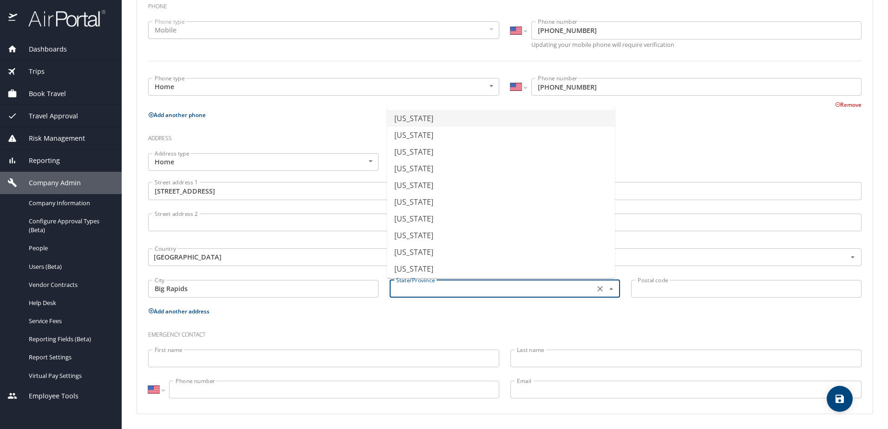
click at [446, 288] on input "text" at bounding box center [490, 289] width 197 height 12
click at [430, 117] on li "[US_STATE]" at bounding box center [501, 114] width 228 height 17
type input "[US_STATE]"
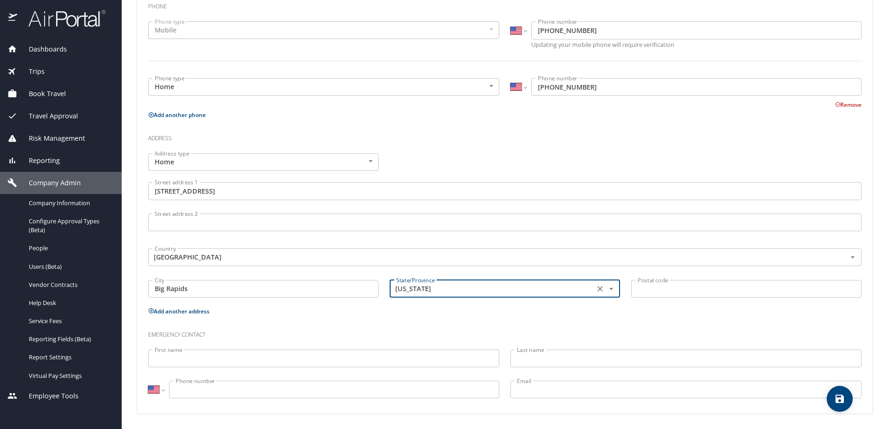
click at [659, 284] on input "Postal code" at bounding box center [746, 289] width 230 height 18
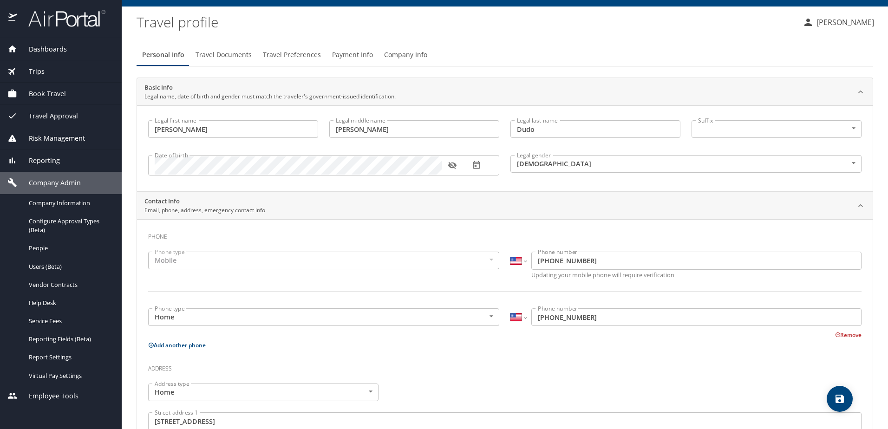
scroll to position [15, 0]
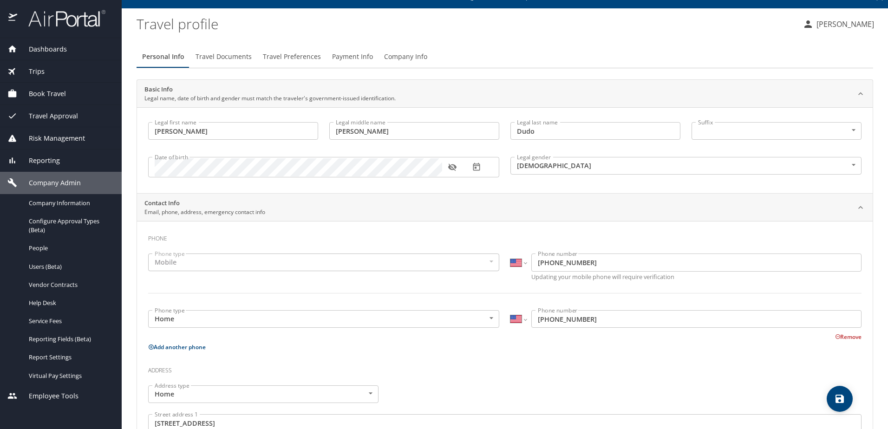
type input "49307"
click at [840, 396] on icon "save" at bounding box center [839, 398] width 11 height 11
select select "US"
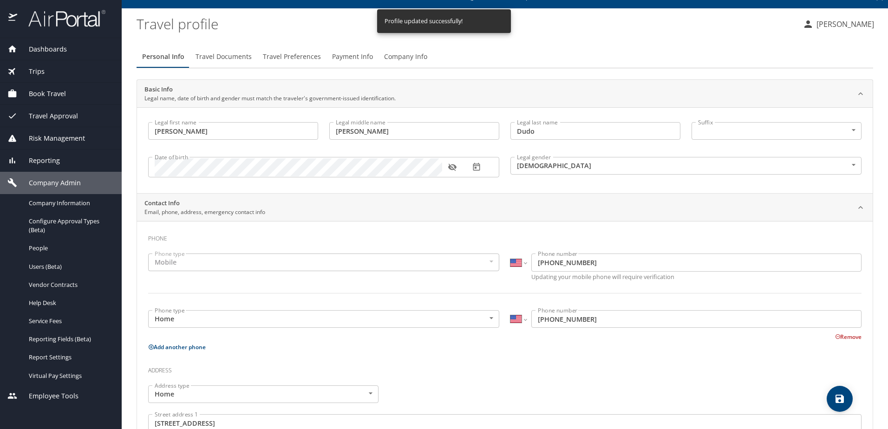
select select "US"
click at [224, 60] on span "Travel Documents" at bounding box center [223, 57] width 56 height 12
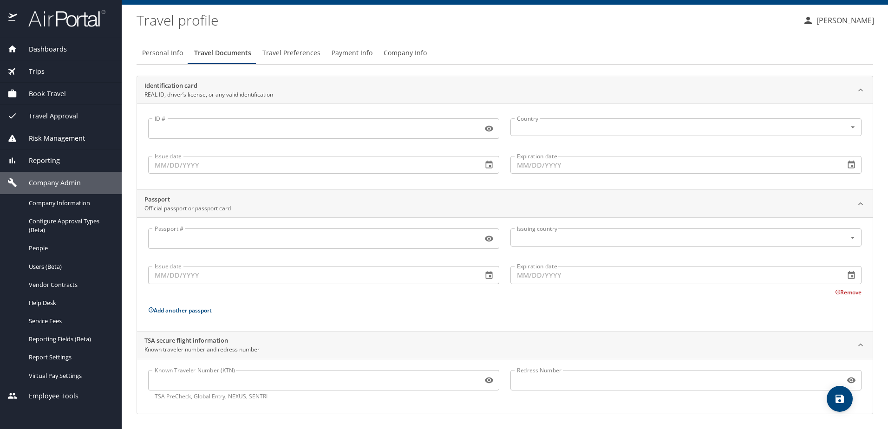
scroll to position [0, 0]
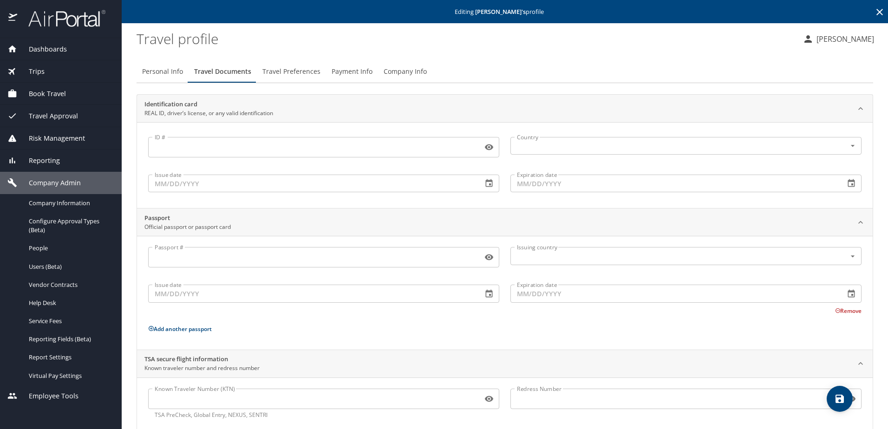
click at [372, 390] on input "Known Traveler Number (KTN)" at bounding box center [313, 399] width 330 height 18
click at [486, 400] on icon "button" at bounding box center [488, 398] width 9 height 9
click at [486, 400] on icon "button" at bounding box center [485, 398] width 8 height 7
click at [294, 76] on span "Travel Preferences" at bounding box center [291, 72] width 58 height 12
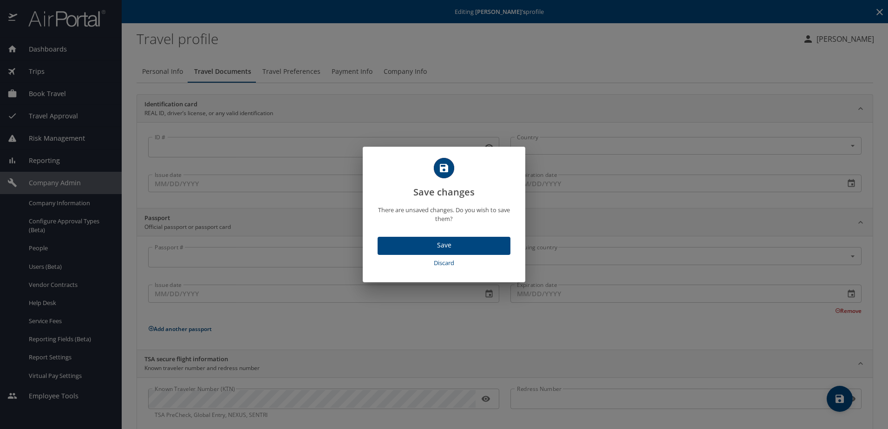
click at [442, 262] on span "Discard" at bounding box center [443, 263] width 125 height 11
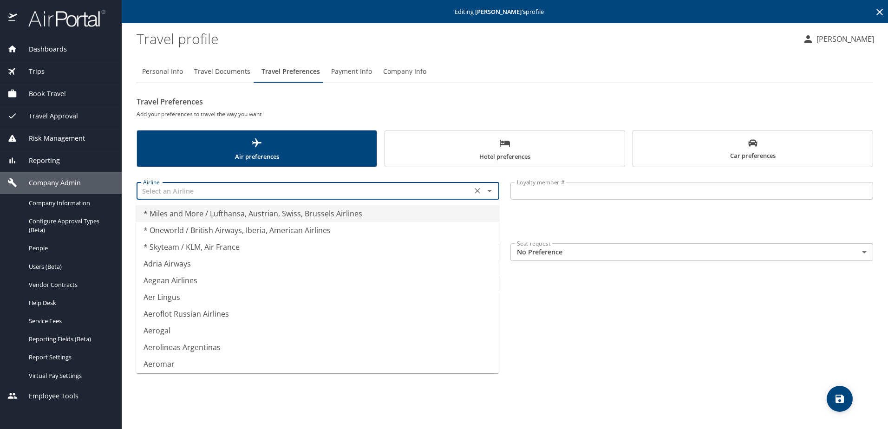
click at [209, 186] on input "text" at bounding box center [304, 191] width 330 height 12
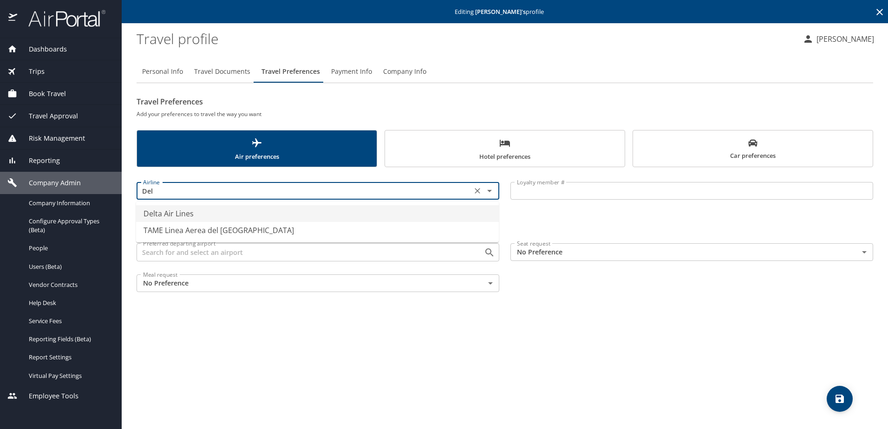
click at [183, 211] on li "Delta Air Lines" at bounding box center [317, 213] width 363 height 17
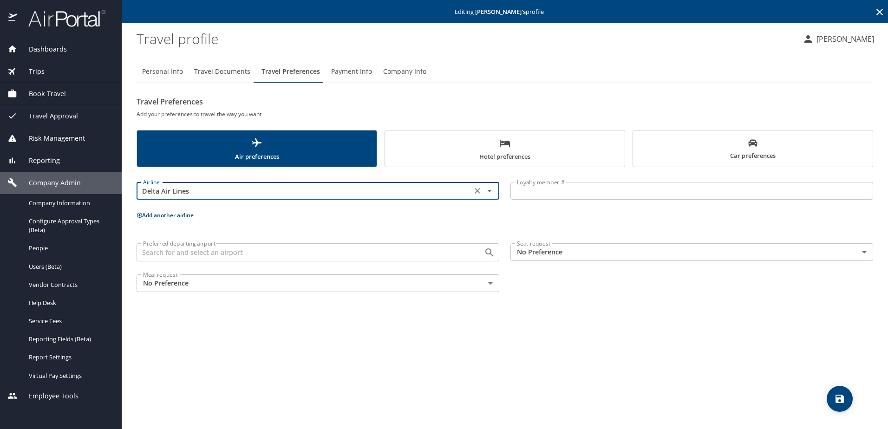
type input "Delta Air Lines"
click at [547, 187] on input "Loyalty member #" at bounding box center [691, 191] width 363 height 18
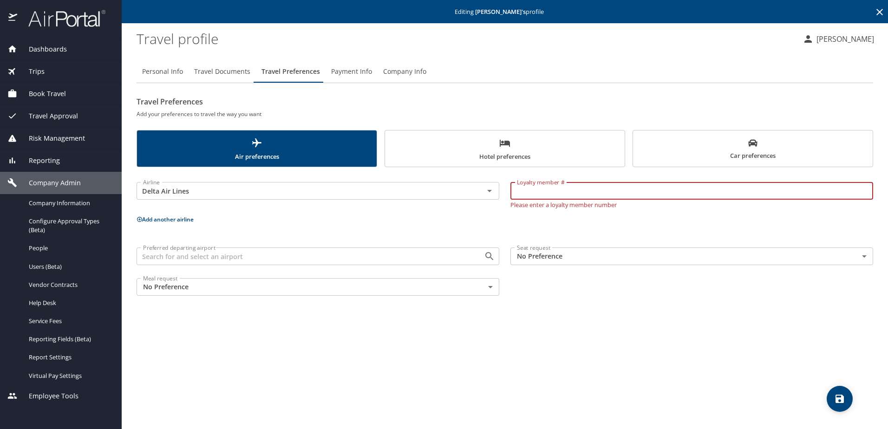
click at [536, 192] on input "Loyalty member #" at bounding box center [691, 191] width 363 height 18
paste input "6203905523"
type input "6203905523"
click at [568, 258] on body "Dashboards AirPortal 360™ Manager My Travel Dashboard Trips Airtinerary® Lookup…" at bounding box center [444, 214] width 888 height 429
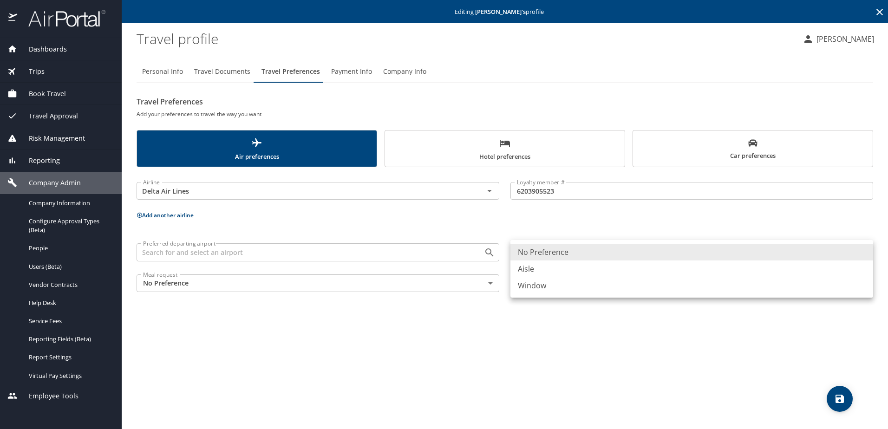
click at [557, 269] on li "Aisle" at bounding box center [691, 268] width 363 height 17
type input "Aisle"
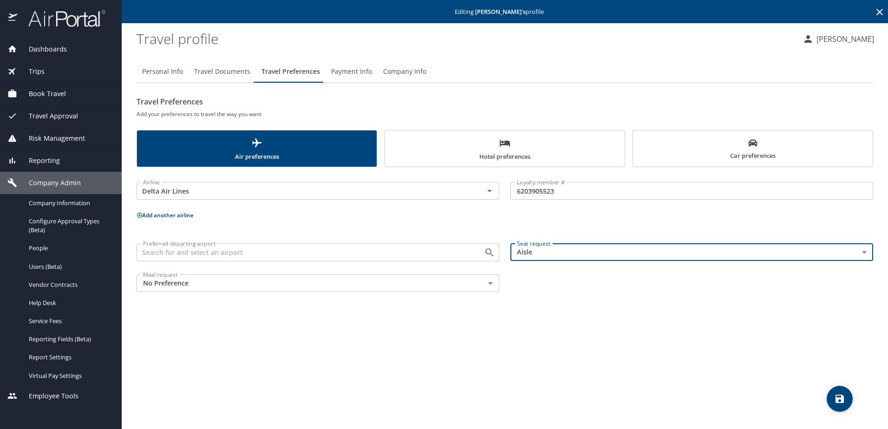
click at [323, 254] on input "Preferred departing airport" at bounding box center [304, 252] width 330 height 12
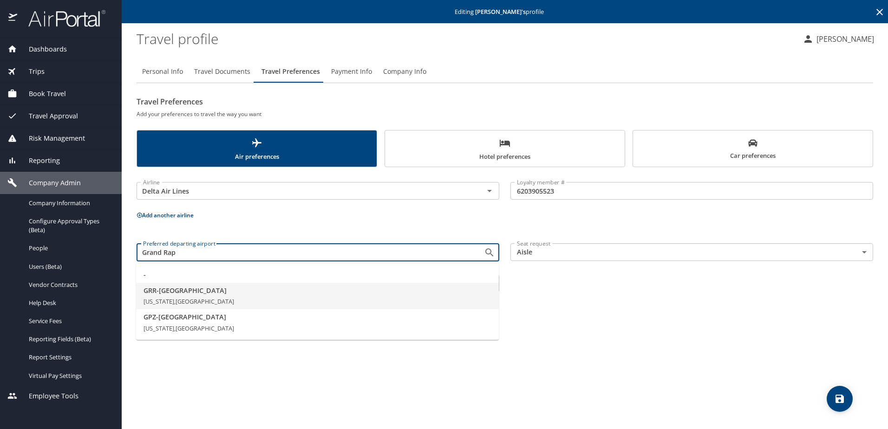
click at [229, 292] on span "GRR - [GEOGRAPHIC_DATA]" at bounding box center [317, 290] width 348 height 10
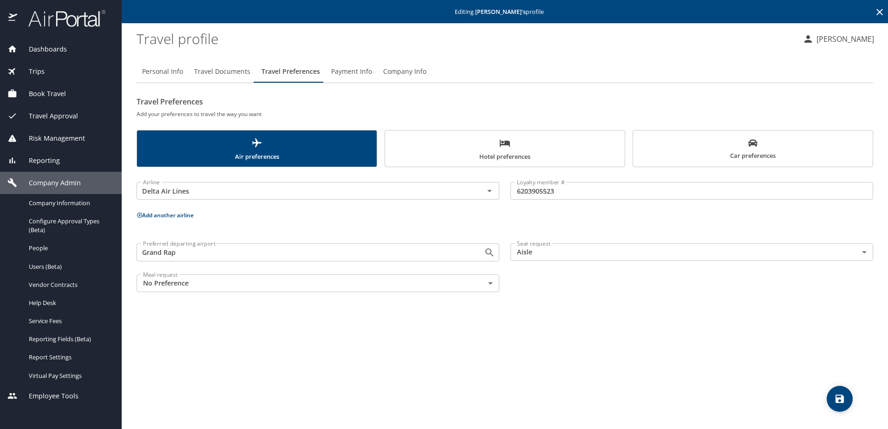
type input "GRR - [GEOGRAPHIC_DATA]"
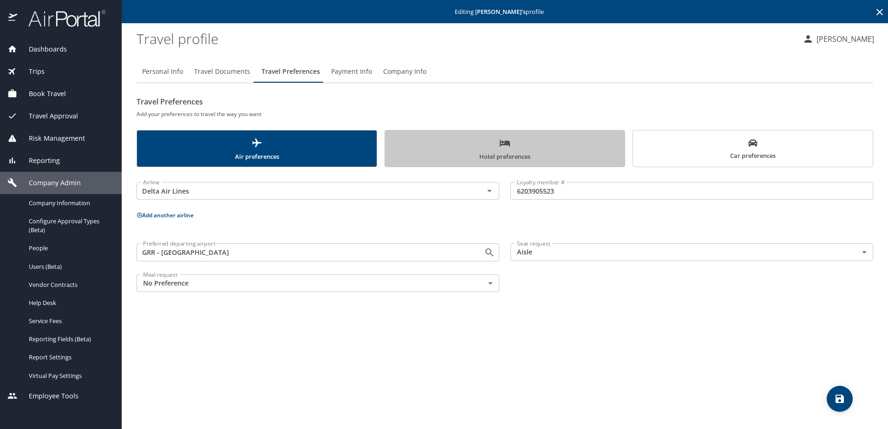
click at [507, 155] on span "Hotel preferences" at bounding box center [504, 149] width 228 height 25
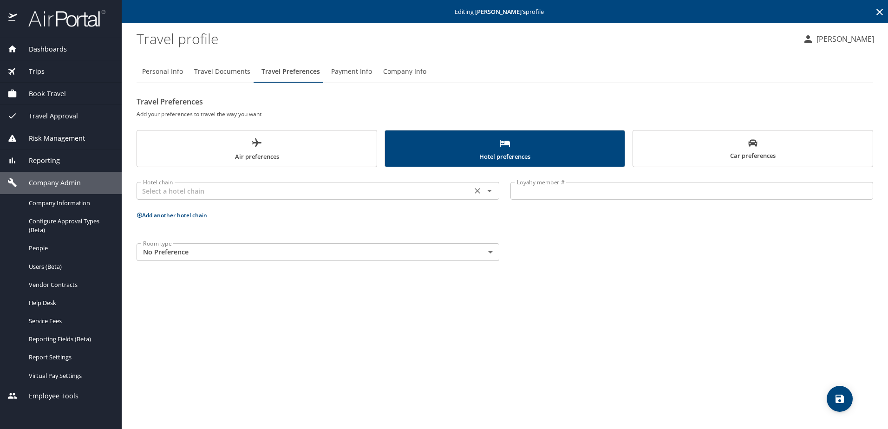
click at [302, 194] on input "text" at bounding box center [304, 191] width 330 height 12
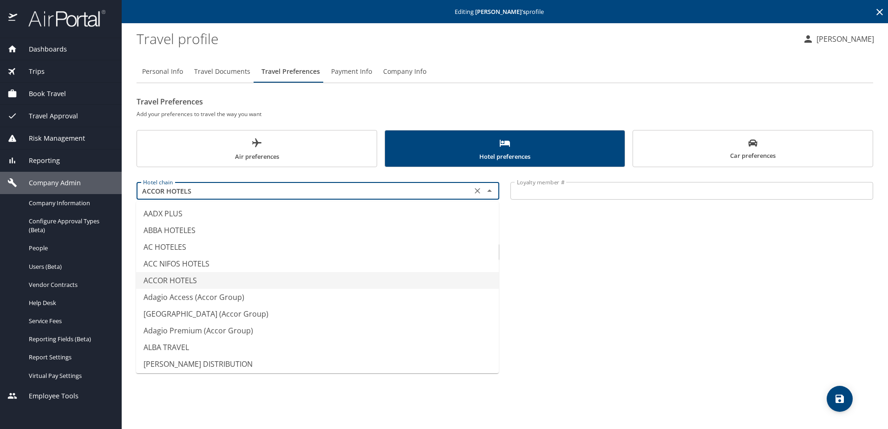
click at [624, 309] on div "Personal Info Travel Documents Travel Preferences Payment Info Company Info Tra…" at bounding box center [504, 241] width 736 height 376
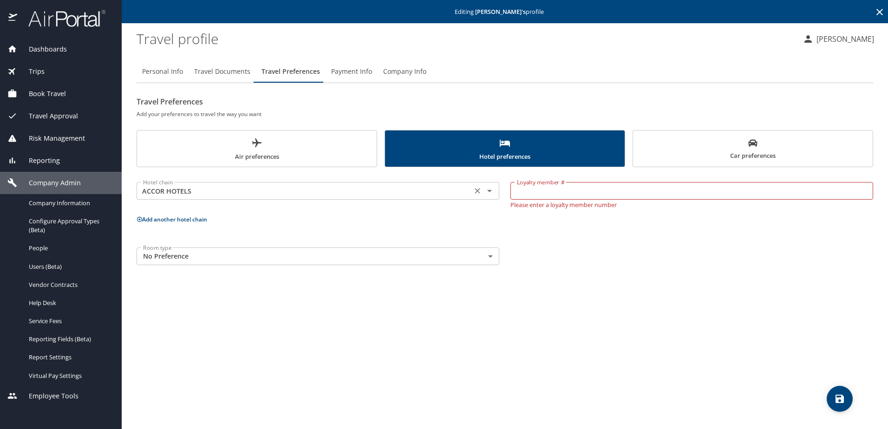
click at [232, 194] on input "ACCOR HOTELS" at bounding box center [304, 191] width 330 height 12
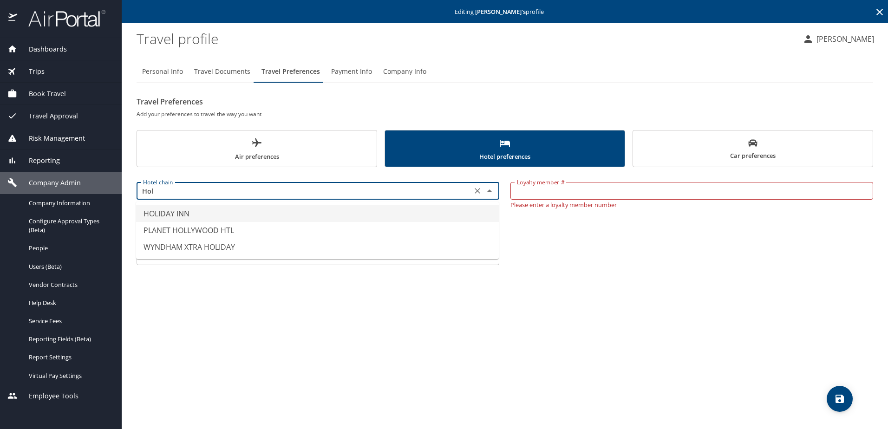
click at [231, 209] on li "HOLIDAY INN" at bounding box center [317, 213] width 363 height 17
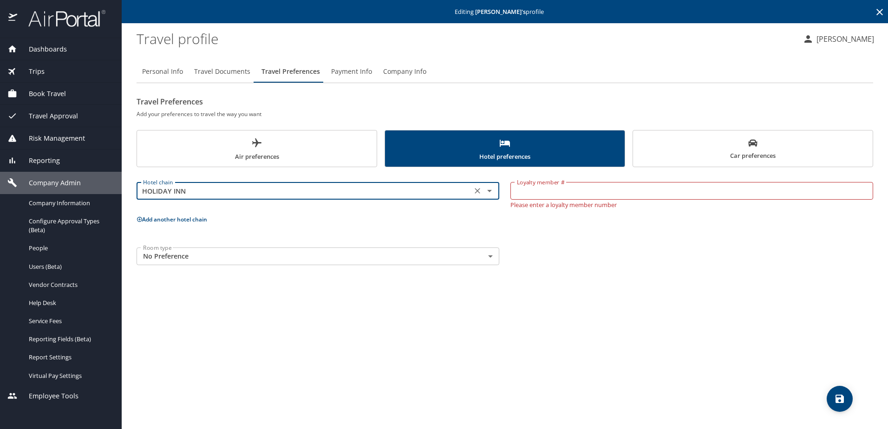
type input "HOLIDAY INN"
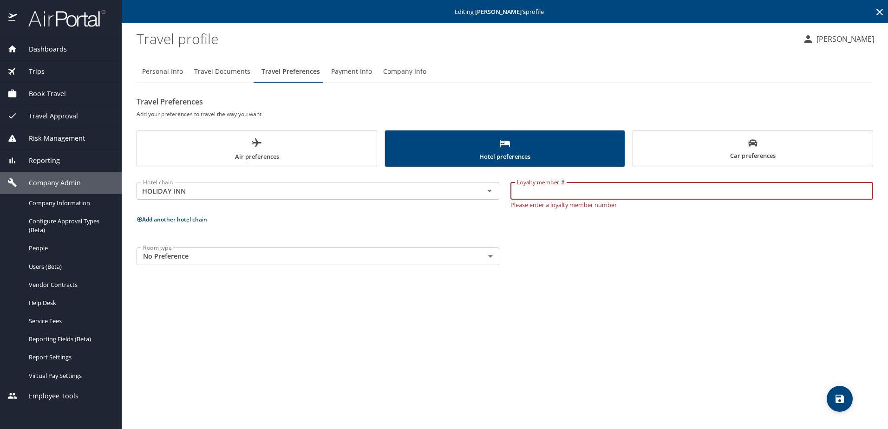
click at [563, 189] on input "Loyalty member #" at bounding box center [691, 191] width 363 height 18
type input "131739050"
click at [273, 261] on body "Dashboards AirPortal 360™ Manager My Travel Dashboard Trips Airtinerary® Lookup…" at bounding box center [444, 214] width 888 height 429
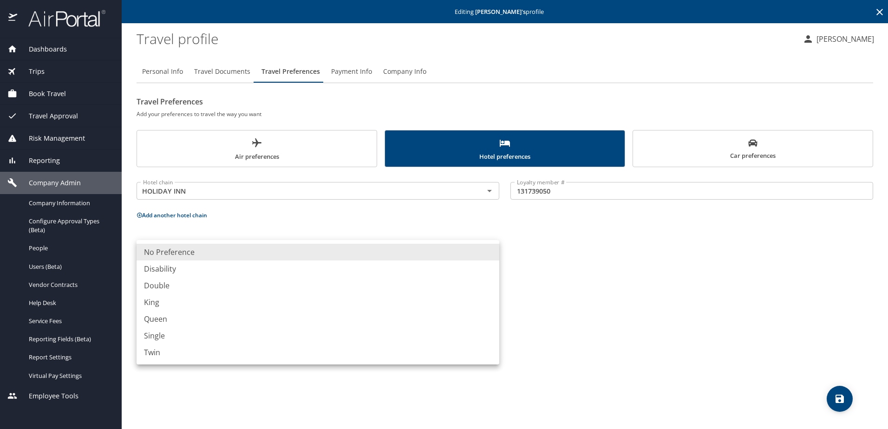
click at [220, 304] on li "King" at bounding box center [317, 302] width 363 height 17
type input "King"
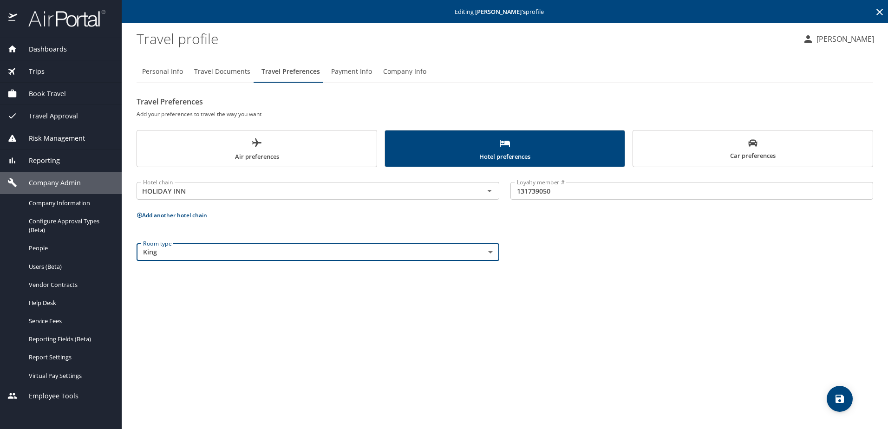
click at [631, 262] on div "Room type King King Room type" at bounding box center [504, 252] width 747 height 29
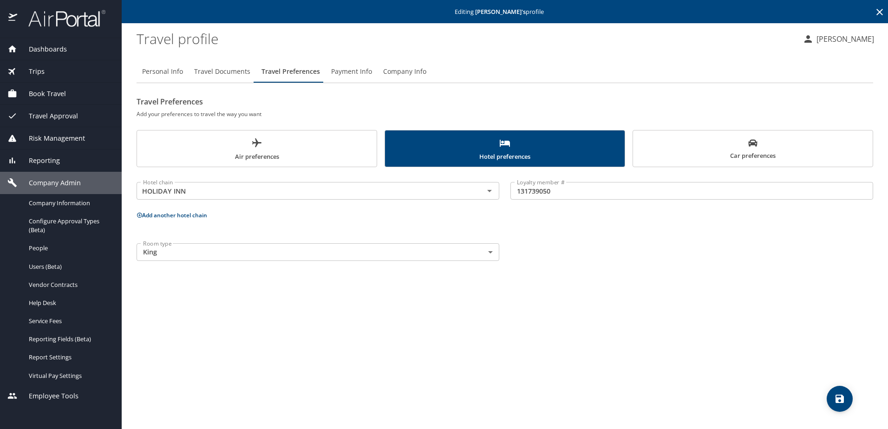
click at [180, 217] on button "Add another hotel chain" at bounding box center [171, 215] width 71 height 8
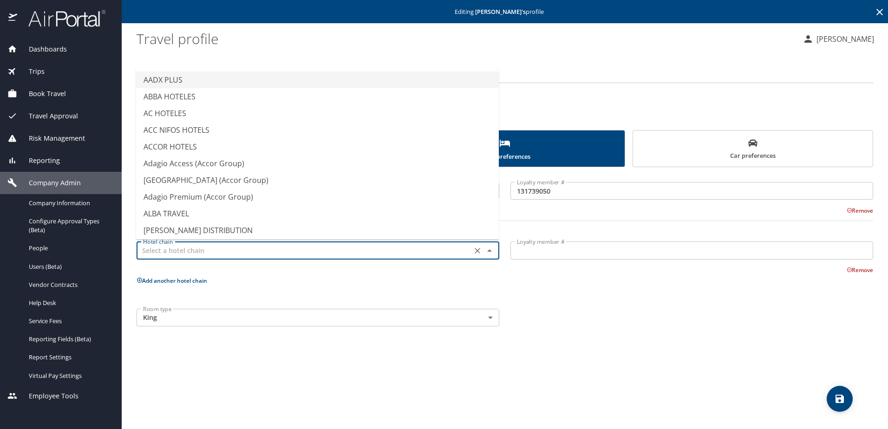
click at [177, 251] on input "text" at bounding box center [304, 250] width 330 height 12
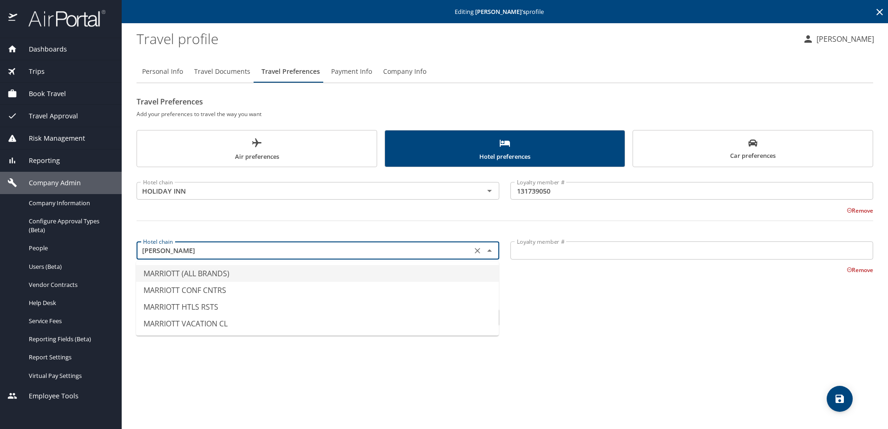
click at [205, 273] on li "MARRIOTT (ALL BRANDS)" at bounding box center [317, 273] width 363 height 17
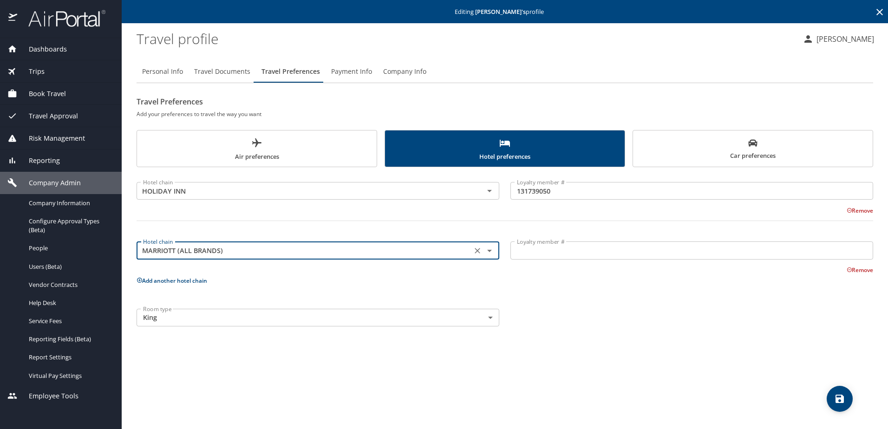
type input "MARRIOTT (ALL BRANDS)"
click at [569, 251] on input "Loyalty member #" at bounding box center [691, 250] width 363 height 18
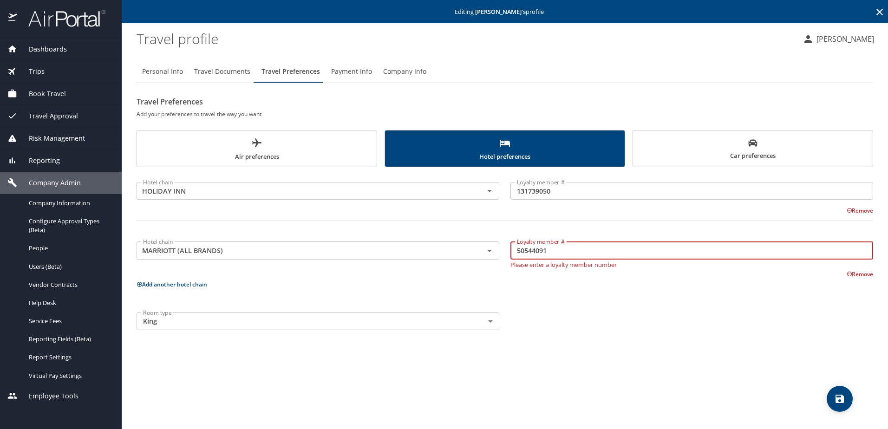
type input "505440917"
click at [731, 157] on span "Car preferences" at bounding box center [752, 149] width 228 height 23
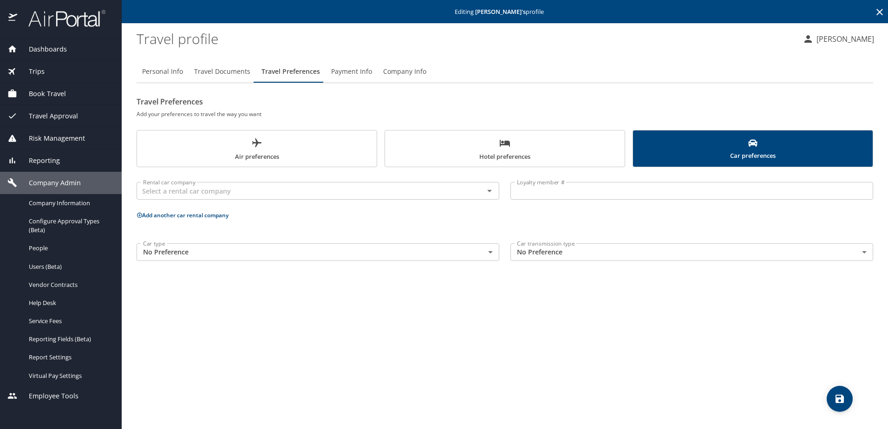
click at [531, 151] on span "Hotel preferences" at bounding box center [504, 149] width 228 height 25
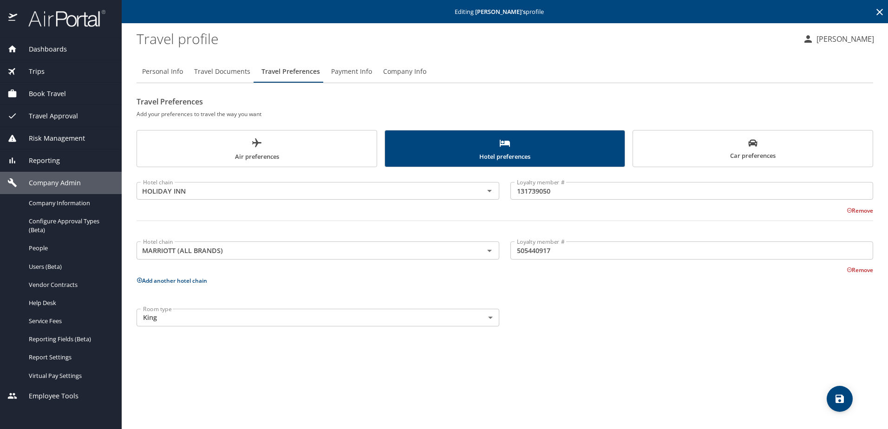
click at [829, 394] on span "save" at bounding box center [839, 398] width 26 height 11
click at [311, 143] on span "Air preferences" at bounding box center [257, 149] width 228 height 25
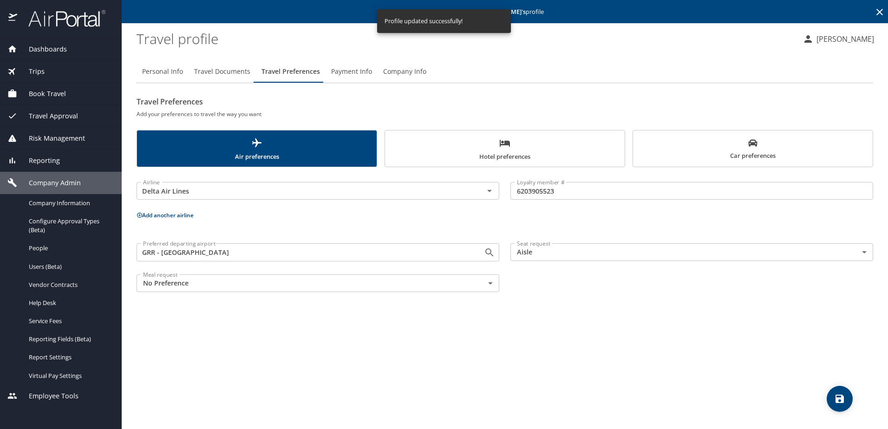
click at [732, 152] on span "Car preferences" at bounding box center [752, 149] width 228 height 23
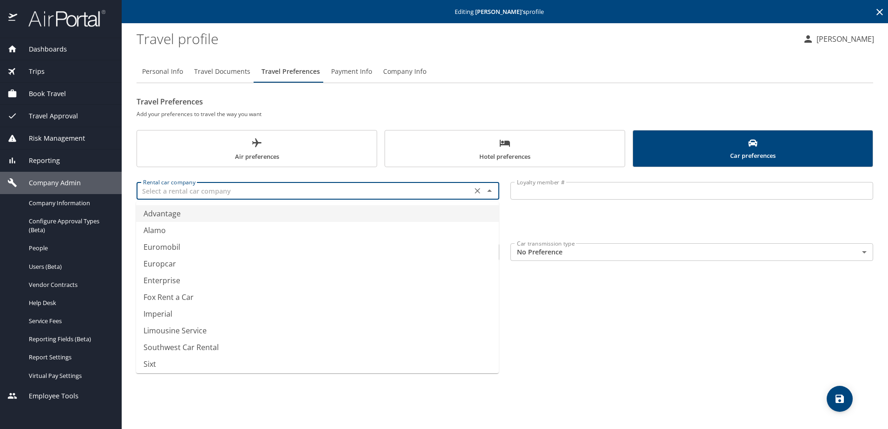
click at [312, 186] on input "text" at bounding box center [304, 191] width 330 height 12
click at [234, 216] on li "National" at bounding box center [317, 213] width 363 height 17
type input "National"
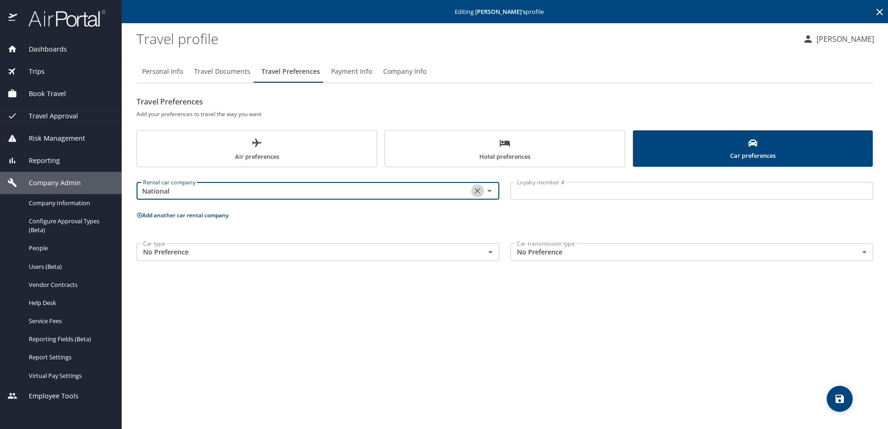
click at [478, 192] on icon "Clear" at bounding box center [477, 191] width 6 height 6
click at [343, 193] on input "text" at bounding box center [304, 191] width 330 height 12
type input "Avis Rent a Car"
click at [476, 191] on icon "Clear" at bounding box center [477, 190] width 9 height 9
click at [324, 193] on input "text" at bounding box center [304, 191] width 330 height 12
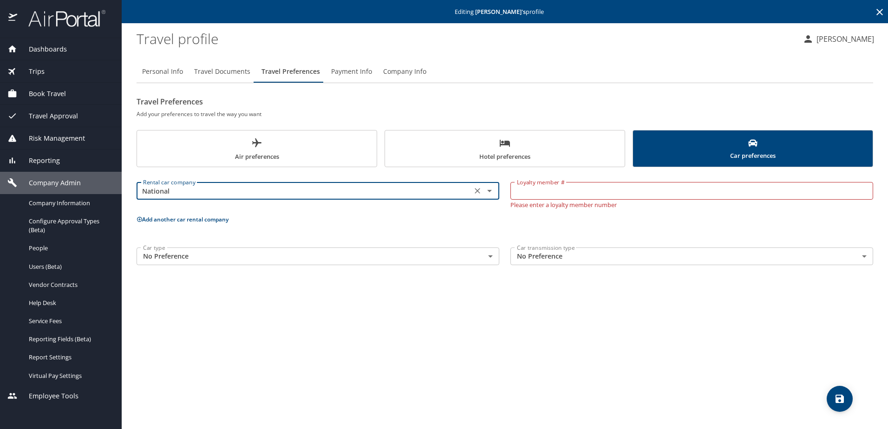
type input "National"
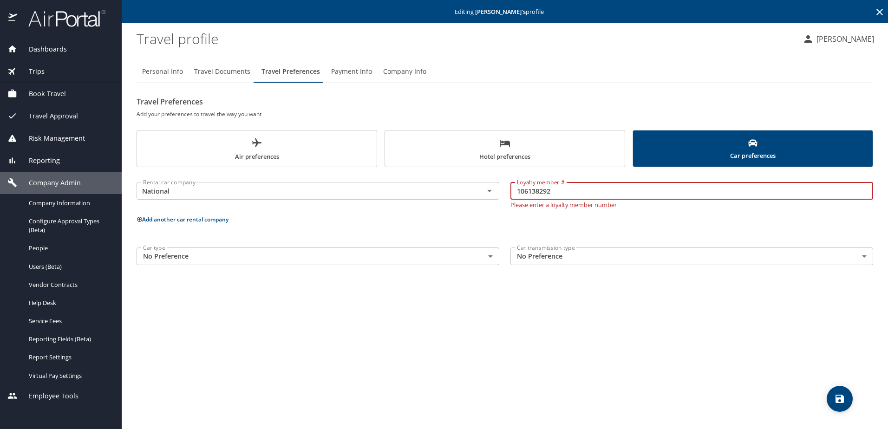
type input "106138292"
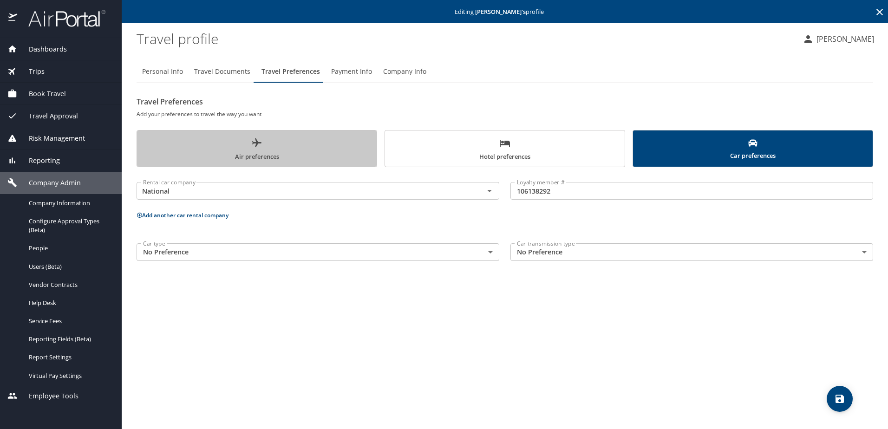
click at [300, 155] on span "Air preferences" at bounding box center [257, 149] width 228 height 25
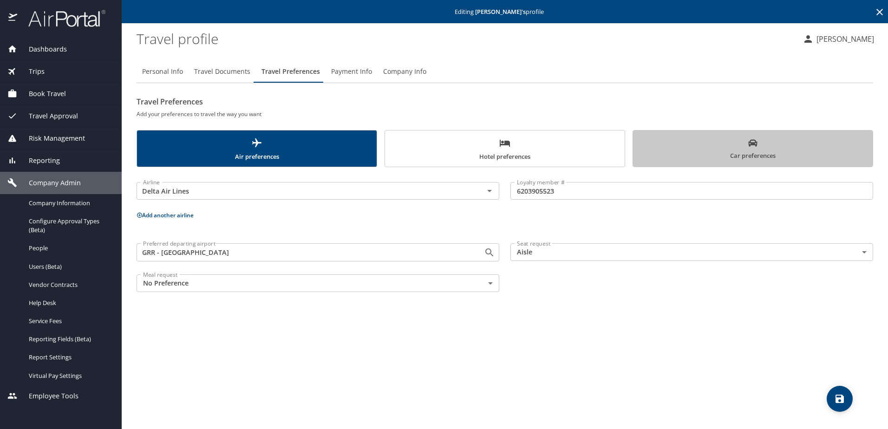
click at [670, 147] on span "Car preferences" at bounding box center [752, 149] width 228 height 23
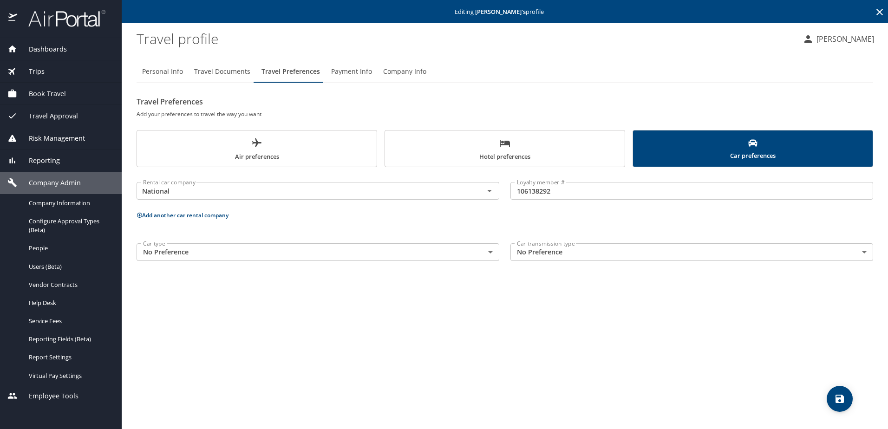
click at [358, 151] on span "Air preferences" at bounding box center [257, 149] width 228 height 25
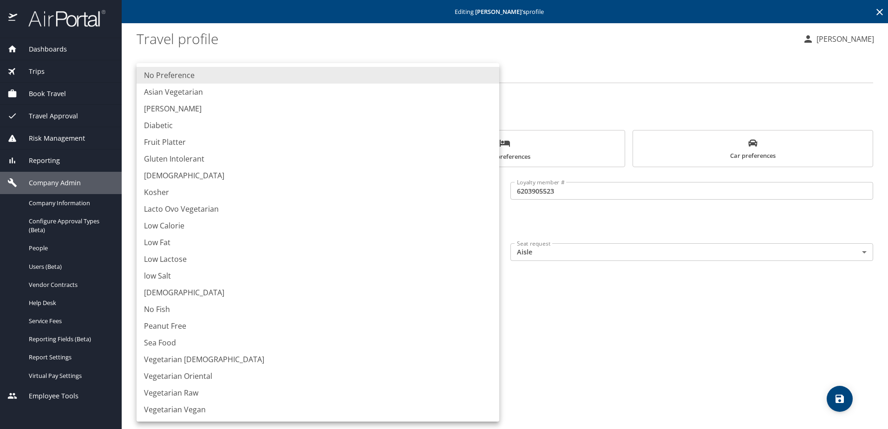
click at [241, 291] on body "Dashboards AirPortal 360™ Manager My Travel Dashboard Trips Airtinerary® Lookup…" at bounding box center [444, 214] width 888 height 429
click at [667, 289] on div at bounding box center [444, 214] width 888 height 429
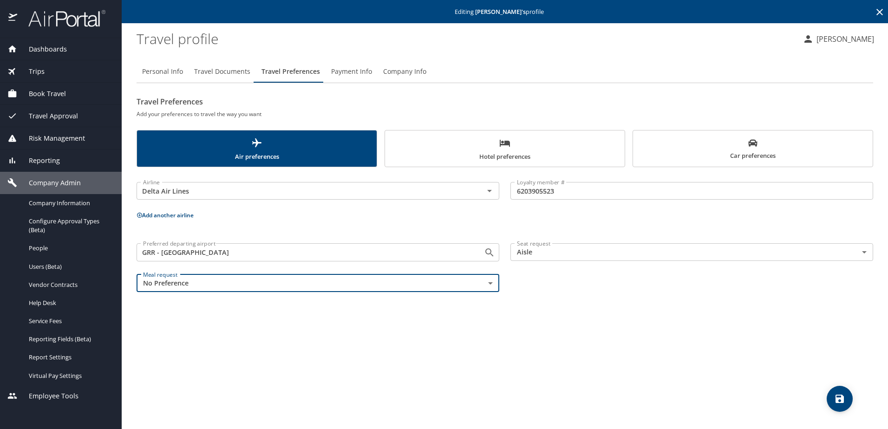
click at [845, 399] on span "save" at bounding box center [839, 398] width 26 height 11
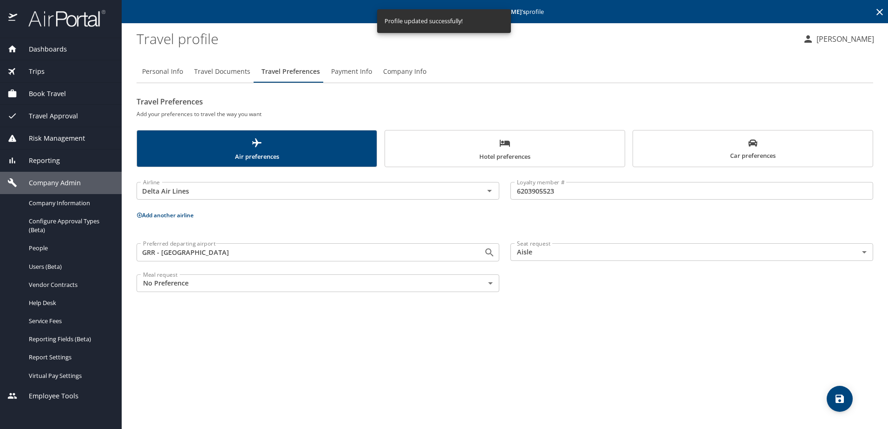
click at [520, 154] on span "Hotel preferences" at bounding box center [504, 149] width 228 height 25
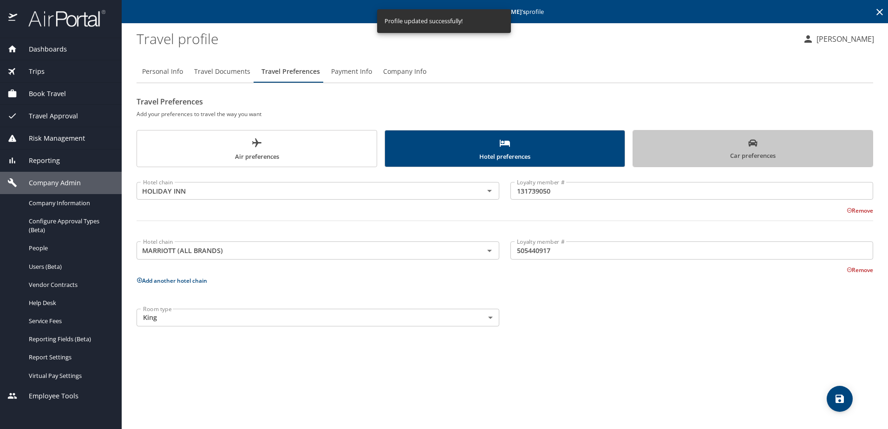
click at [732, 138] on span "Car preferences" at bounding box center [752, 149] width 228 height 23
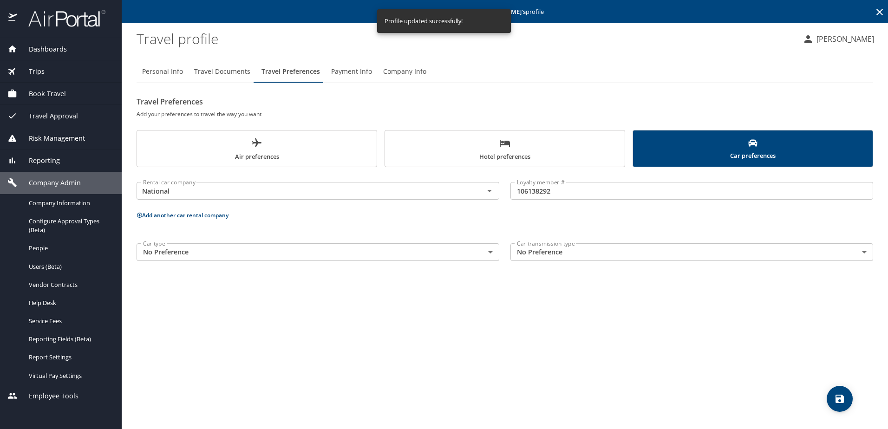
click at [354, 75] on span "Payment Info" at bounding box center [351, 72] width 41 height 12
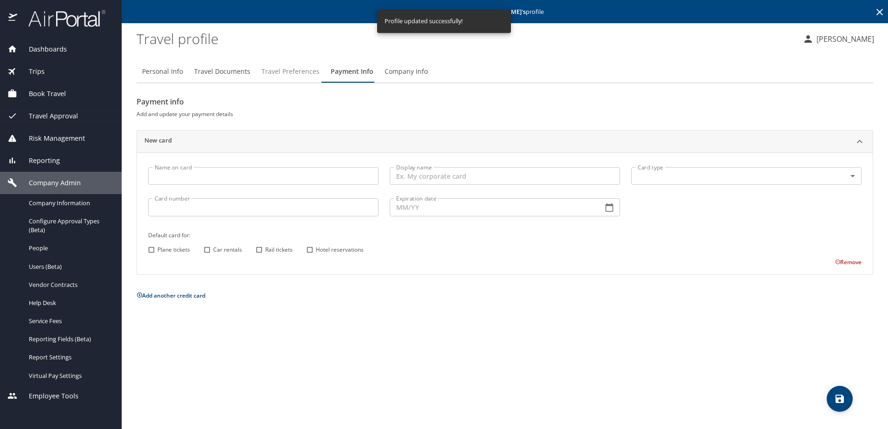
click at [273, 74] on span "Travel Preferences" at bounding box center [290, 72] width 58 height 12
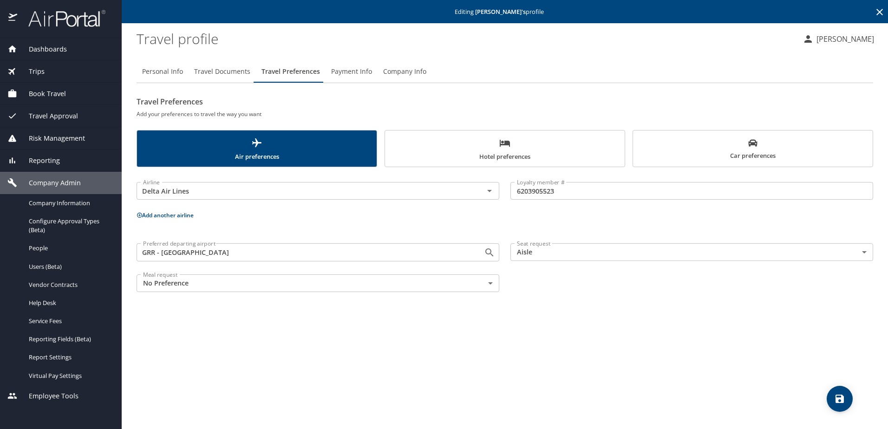
click at [220, 72] on span "Travel Documents" at bounding box center [222, 72] width 56 height 12
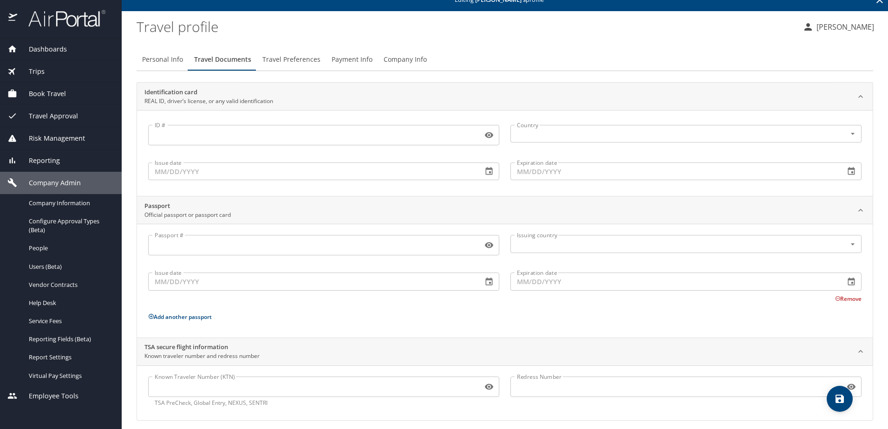
scroll to position [19, 0]
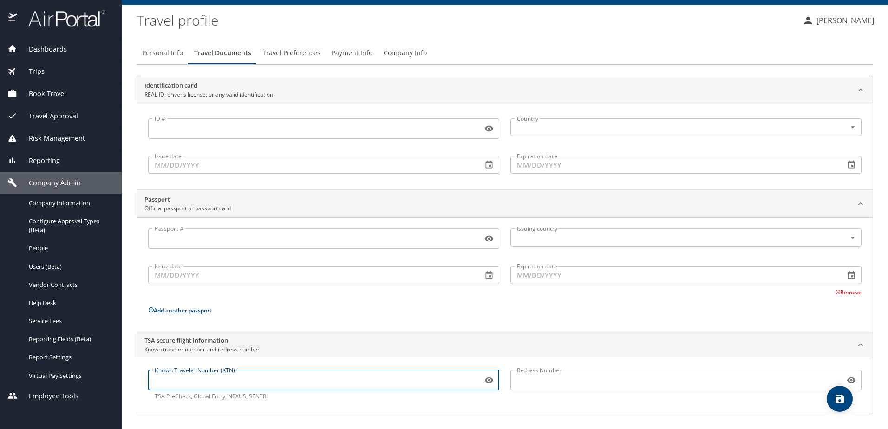
click at [261, 382] on input "Known Traveler Number (KTN)" at bounding box center [313, 380] width 330 height 18
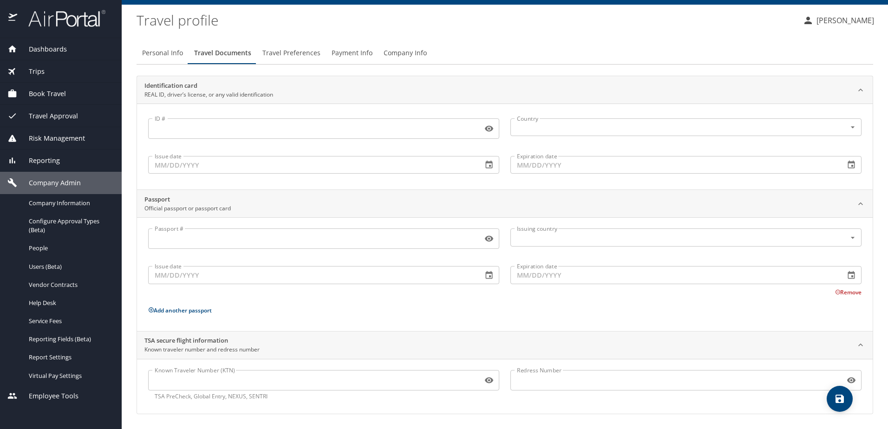
click at [337, 302] on div "Passport # Passport # Issuing country Issuing country Issue date Issue date Exp…" at bounding box center [504, 275] width 713 height 95
click at [234, 121] on input "ID #" at bounding box center [313, 129] width 330 height 18
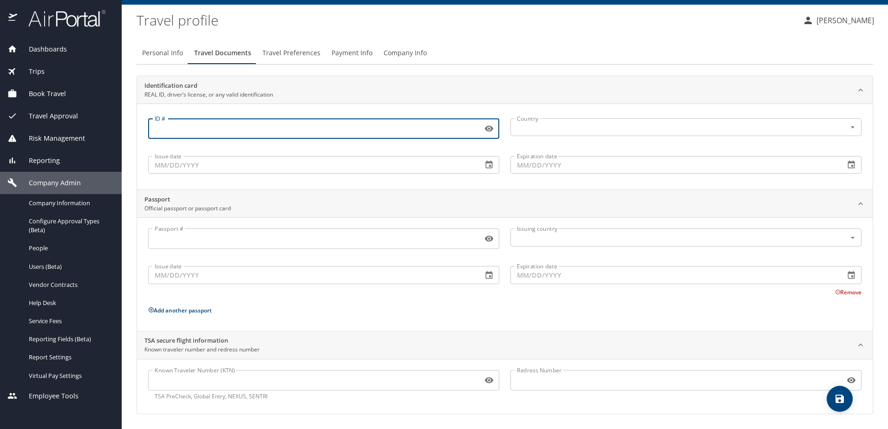
click at [282, 166] on input "Issue date" at bounding box center [311, 165] width 327 height 18
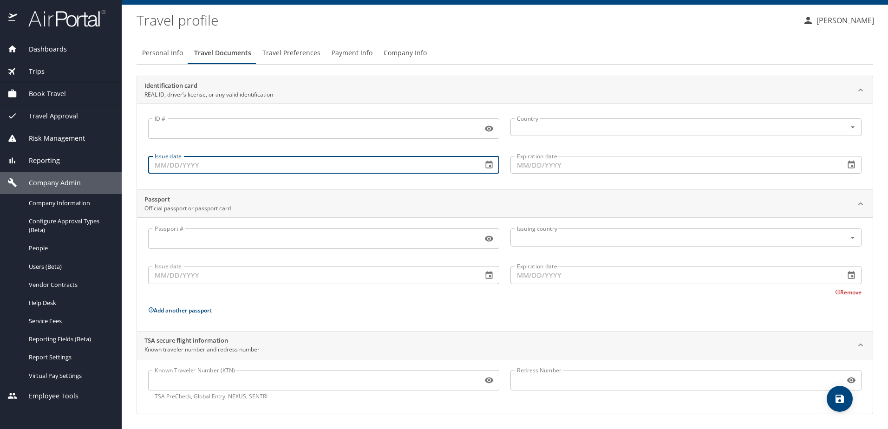
click at [294, 126] on input "ID #" at bounding box center [313, 129] width 330 height 18
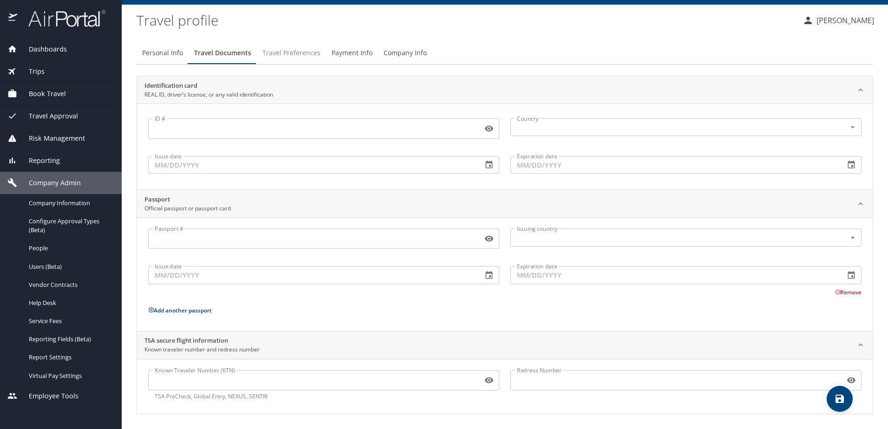
click at [304, 58] on span "Travel Preferences" at bounding box center [291, 53] width 58 height 12
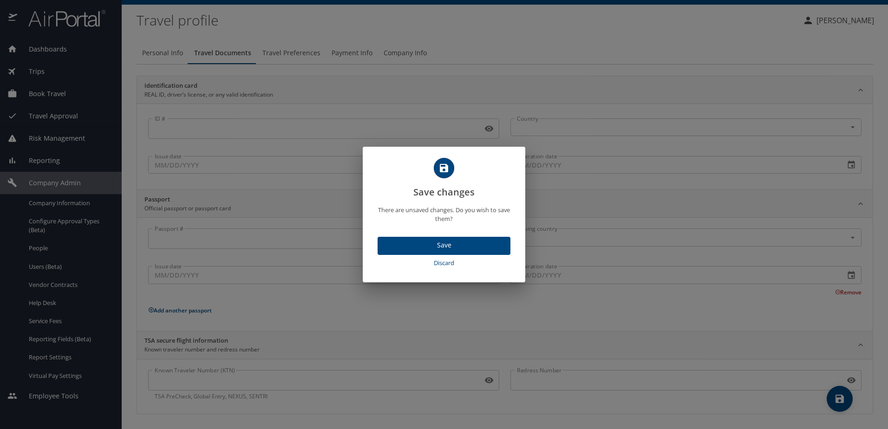
click at [450, 250] on span "Save" at bounding box center [444, 246] width 118 height 12
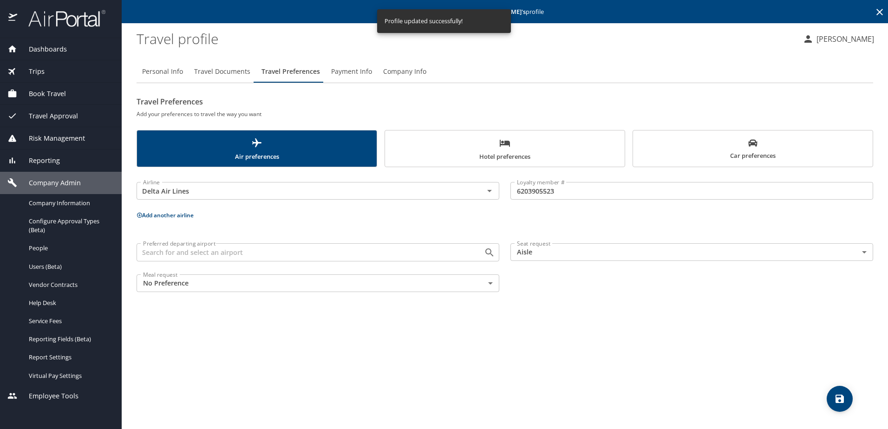
scroll to position [0, 0]
click at [332, 71] on span "Payment Info" at bounding box center [351, 72] width 41 height 12
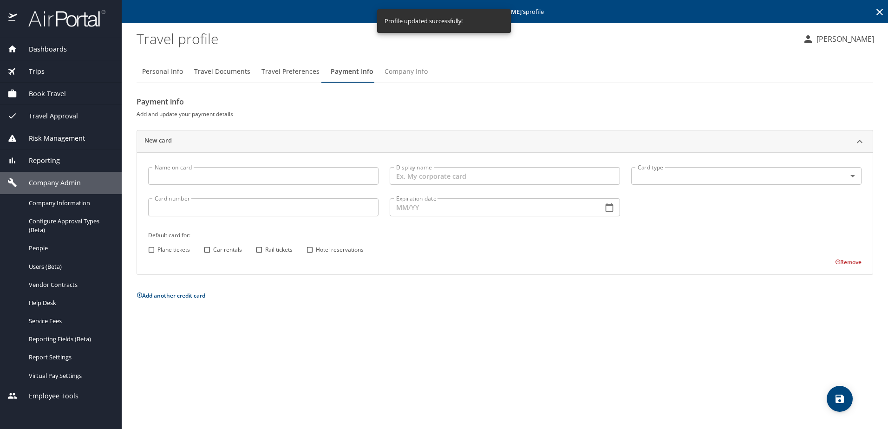
click at [409, 71] on span "Company Info" at bounding box center [405, 72] width 43 height 12
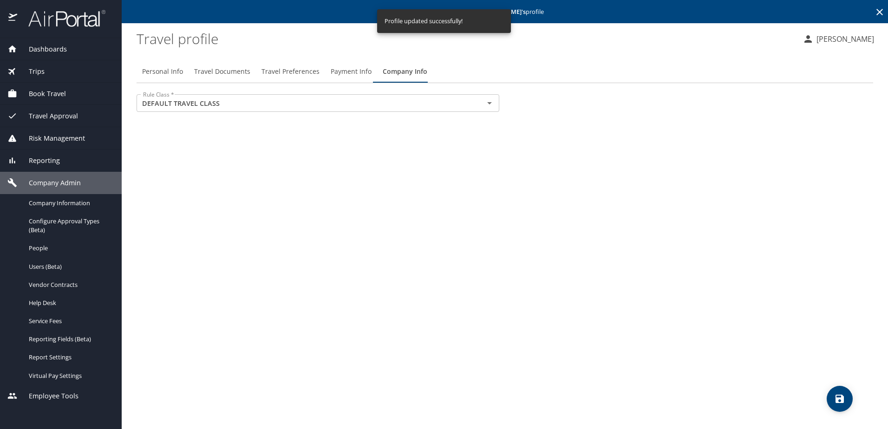
click at [330, 71] on span "Payment Info" at bounding box center [350, 72] width 41 height 12
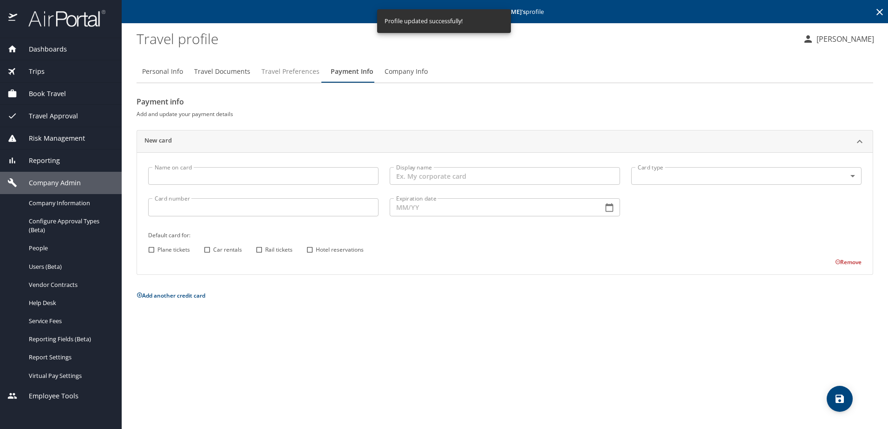
click at [264, 71] on span "Travel Preferences" at bounding box center [290, 72] width 58 height 12
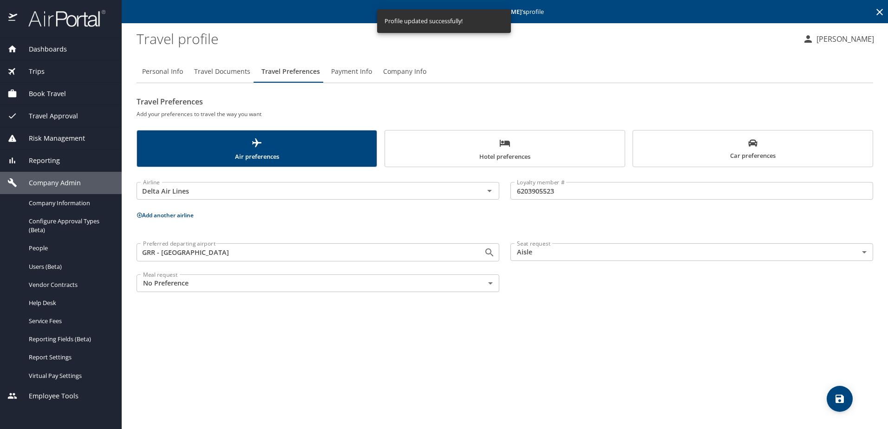
click at [220, 71] on span "Travel Documents" at bounding box center [222, 72] width 56 height 12
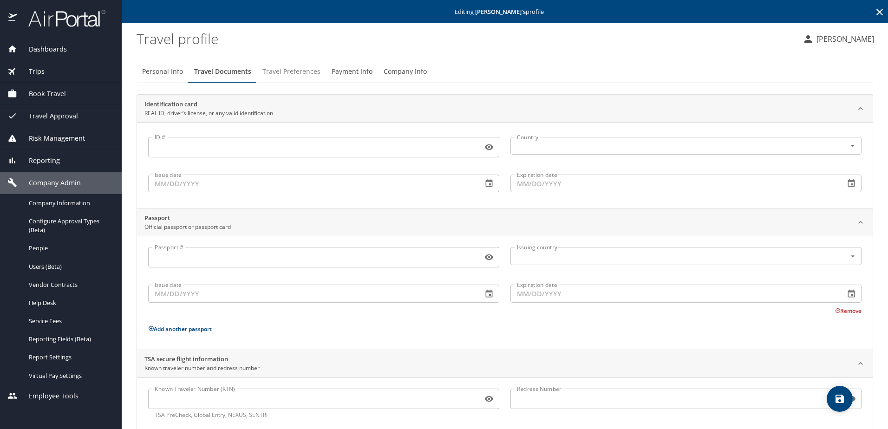
click at [287, 74] on span "Travel Preferences" at bounding box center [291, 72] width 58 height 12
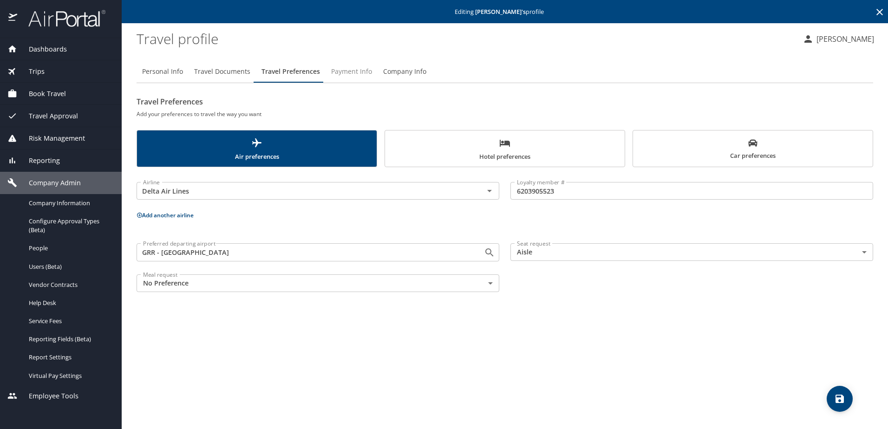
click at [357, 74] on span "Payment Info" at bounding box center [351, 72] width 41 height 12
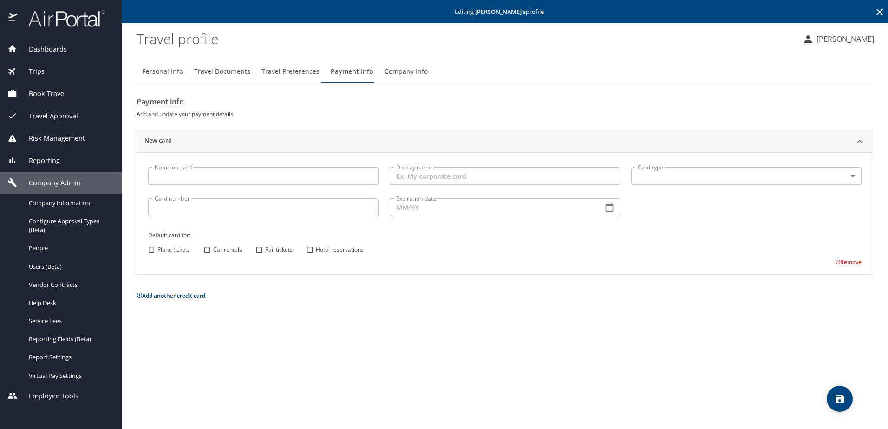
click at [238, 71] on span "Travel Documents" at bounding box center [222, 72] width 56 height 12
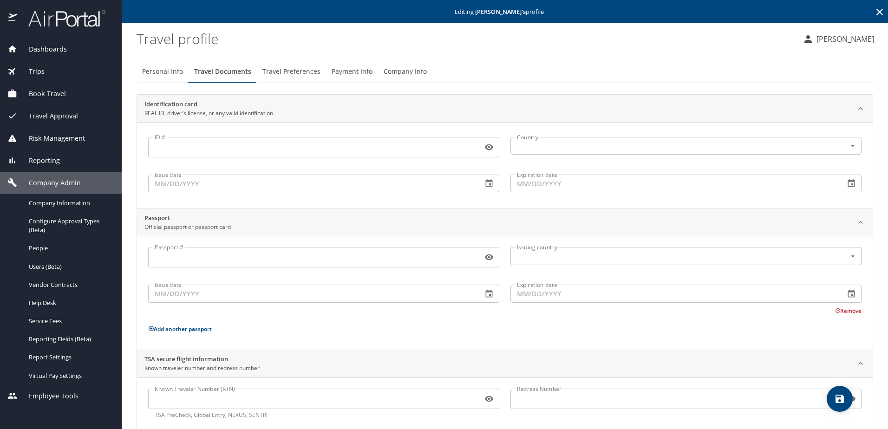
click at [307, 69] on span "Travel Preferences" at bounding box center [291, 72] width 58 height 12
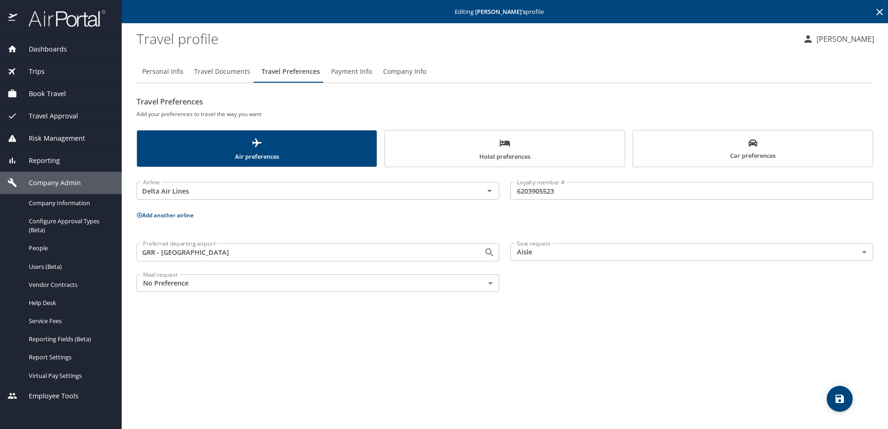
click at [346, 69] on span "Payment Info" at bounding box center [351, 72] width 41 height 12
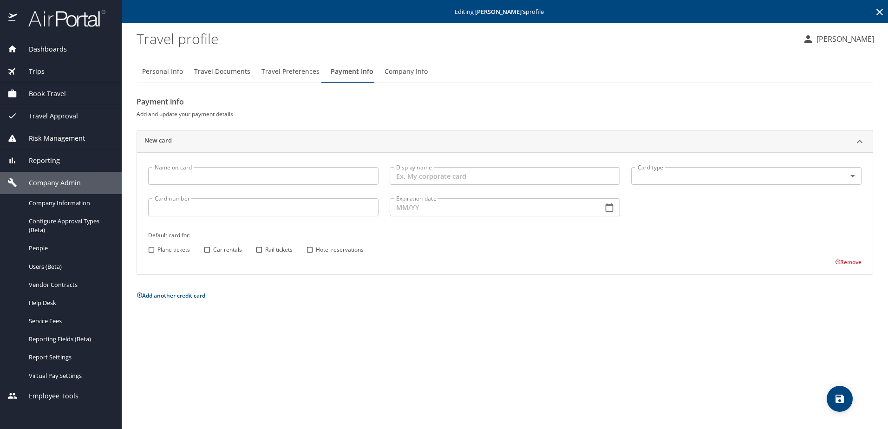
click at [222, 71] on span "Travel Documents" at bounding box center [222, 72] width 56 height 12
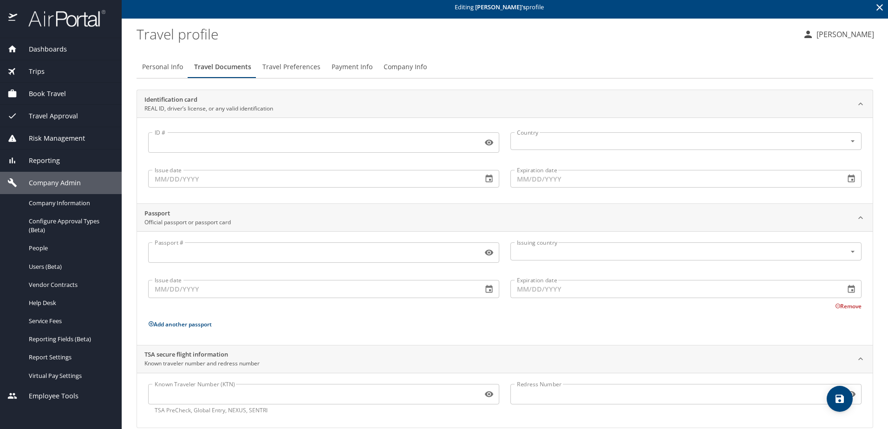
scroll to position [19, 0]
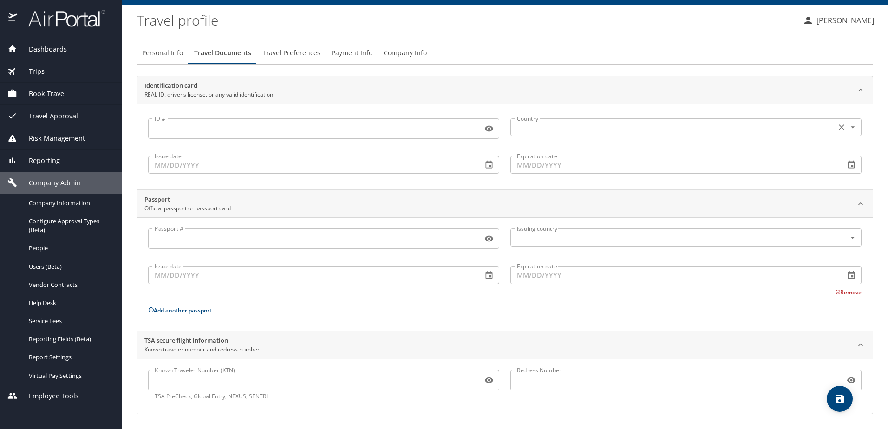
click at [553, 129] on input "text" at bounding box center [672, 127] width 318 height 12
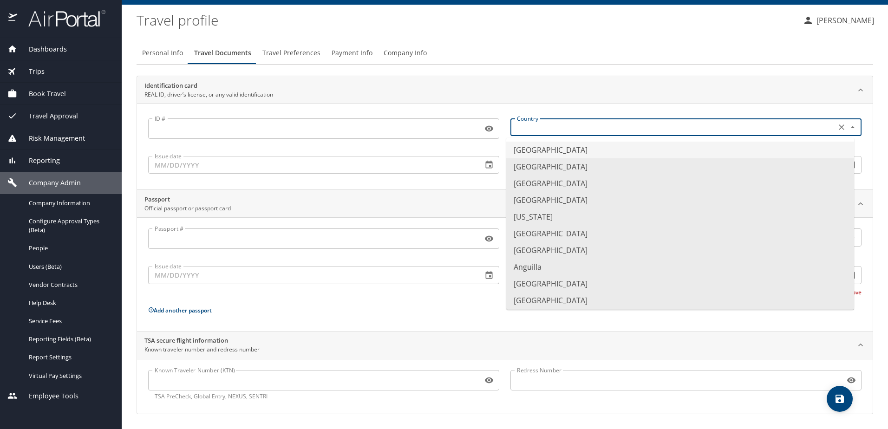
click at [571, 148] on li "[GEOGRAPHIC_DATA]" at bounding box center [680, 150] width 348 height 17
type input "[GEOGRAPHIC_DATA]"
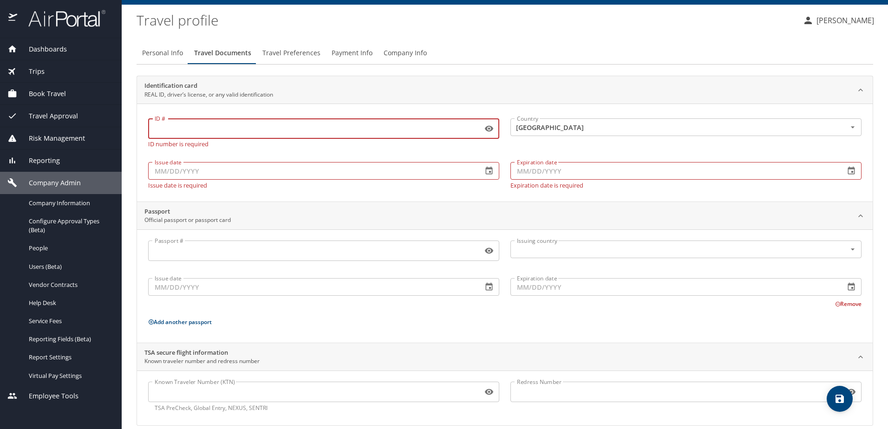
click at [260, 127] on input "ID #" at bounding box center [313, 129] width 330 height 18
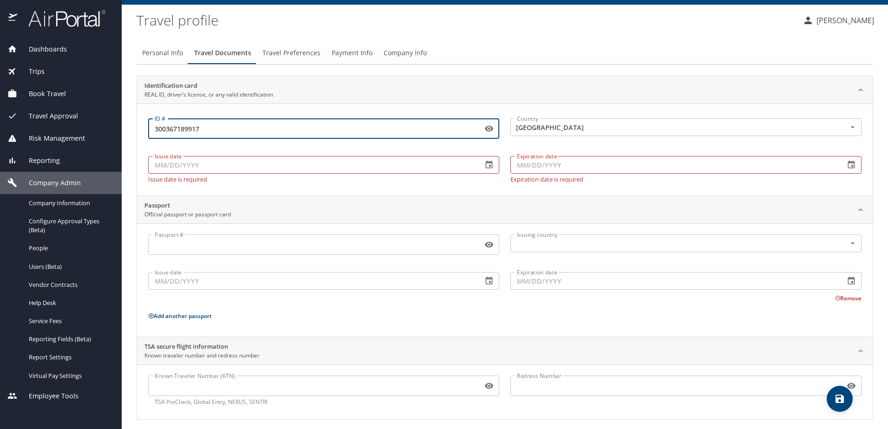
click at [153, 128] on input "300367189917" at bounding box center [313, 129] width 330 height 18
type input "D300367189917"
click at [311, 164] on input "Issue date" at bounding box center [311, 165] width 327 height 18
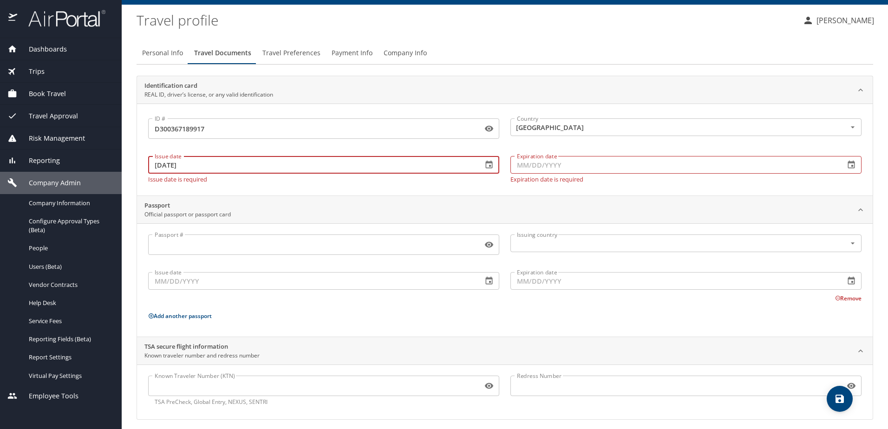
type input "[DATE]"
click at [560, 160] on input "Expiration date" at bounding box center [673, 165] width 327 height 18
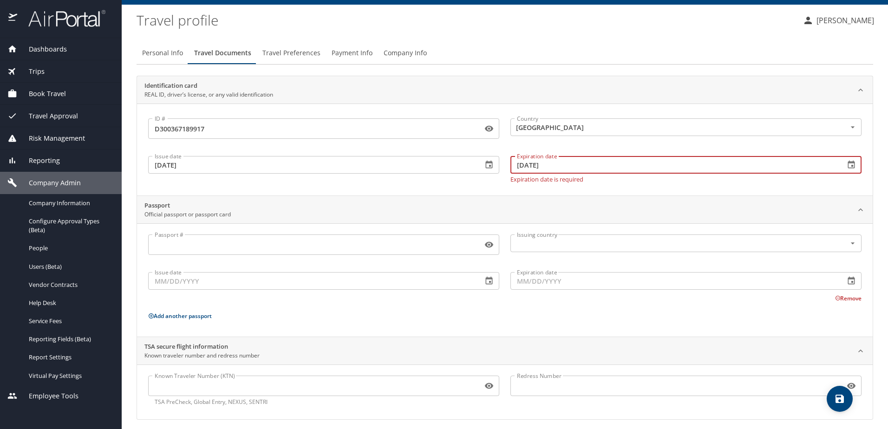
type input "[DATE]"
click at [350, 321] on div "Passport # Passport # Issuing country Issuing country Issue date Issue date Exp…" at bounding box center [504, 281] width 713 height 95
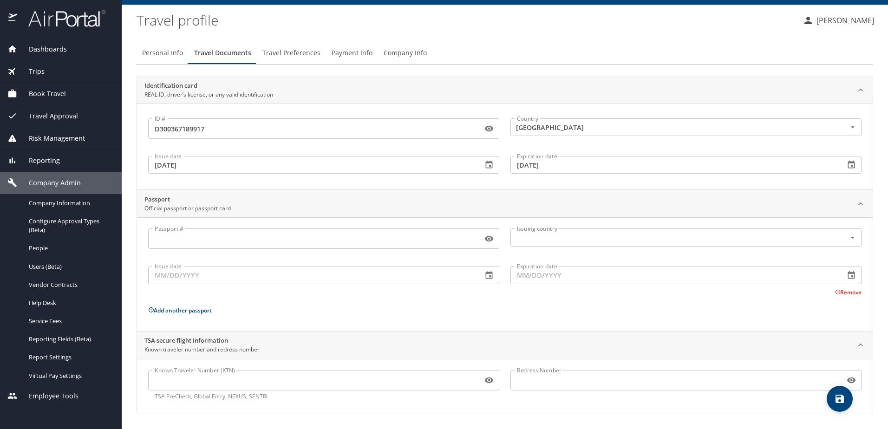
click at [837, 404] on icon "save" at bounding box center [839, 398] width 11 height 11
click at [283, 57] on span "Travel Preferences" at bounding box center [291, 53] width 58 height 12
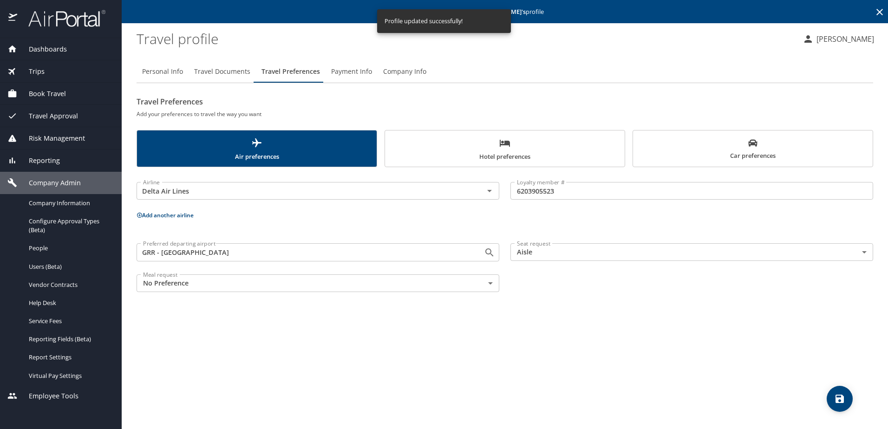
scroll to position [0, 0]
click at [354, 73] on span "Payment Info" at bounding box center [351, 72] width 41 height 12
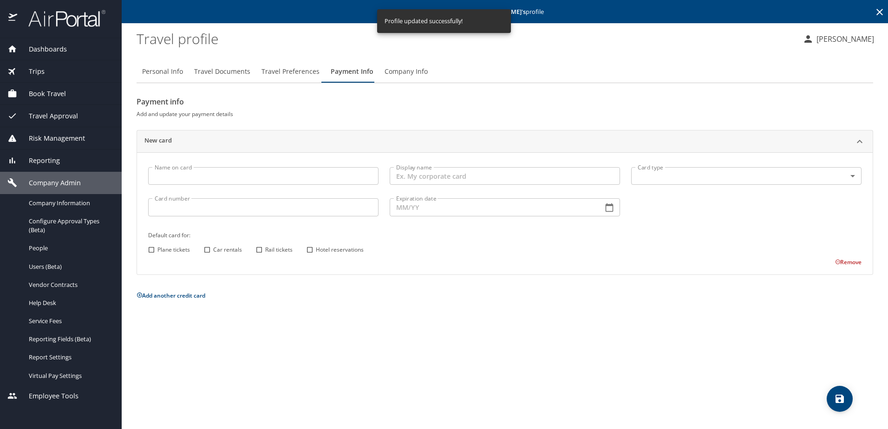
click at [288, 70] on span "Travel Preferences" at bounding box center [290, 72] width 58 height 12
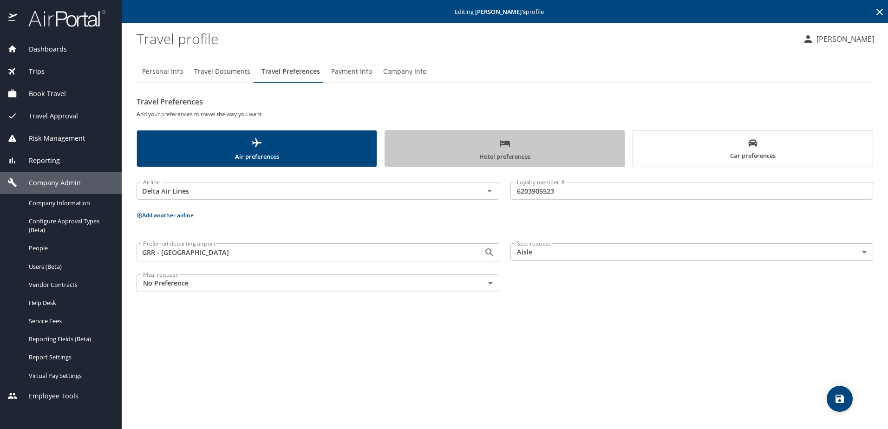
click at [467, 148] on span "Hotel preferences" at bounding box center [504, 149] width 228 height 25
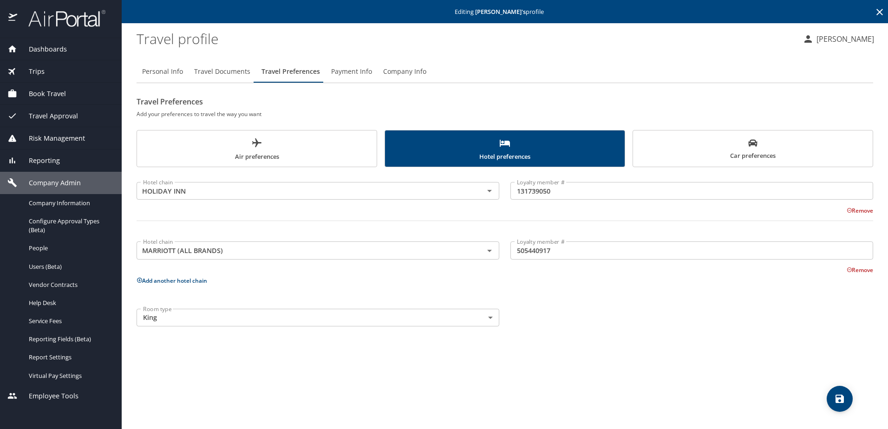
click at [649, 146] on span "Car preferences" at bounding box center [752, 149] width 228 height 23
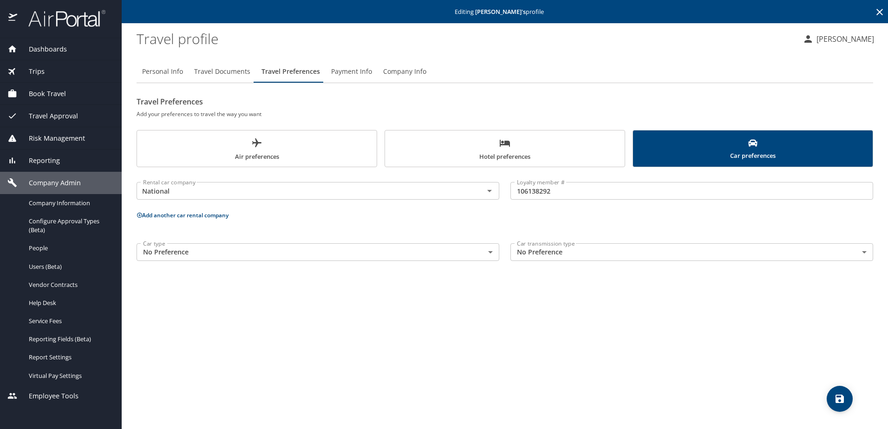
click at [538, 150] on span "Hotel preferences" at bounding box center [504, 149] width 228 height 25
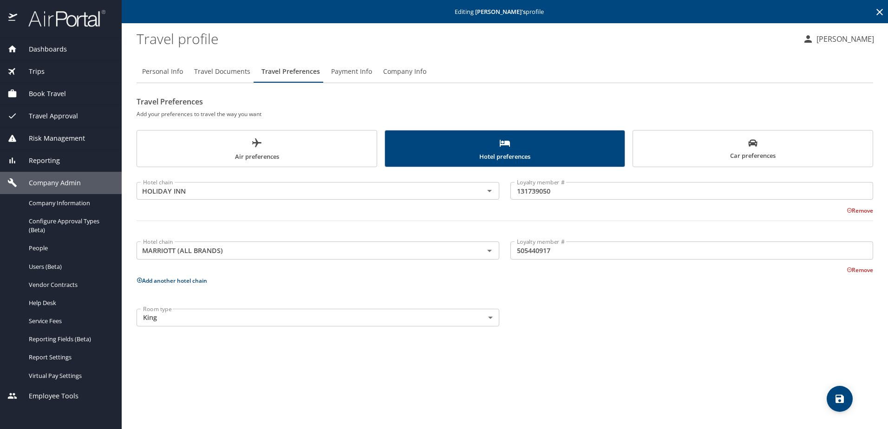
click at [336, 149] on span "Air preferences" at bounding box center [257, 149] width 228 height 25
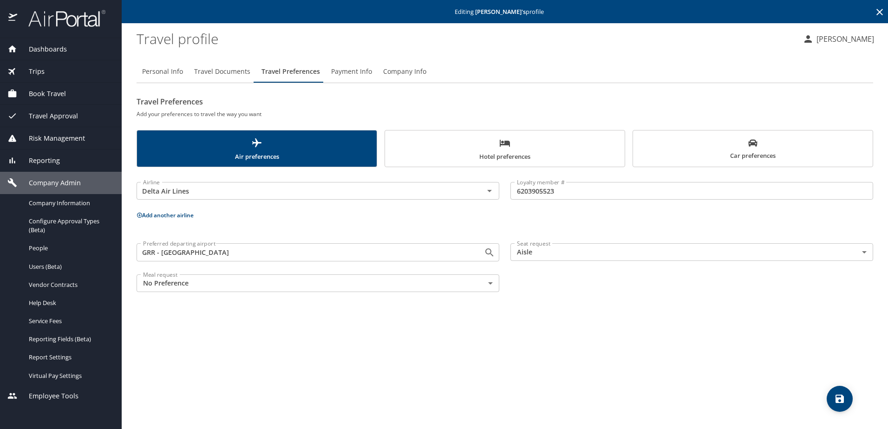
click at [359, 73] on span "Payment Info" at bounding box center [351, 72] width 41 height 12
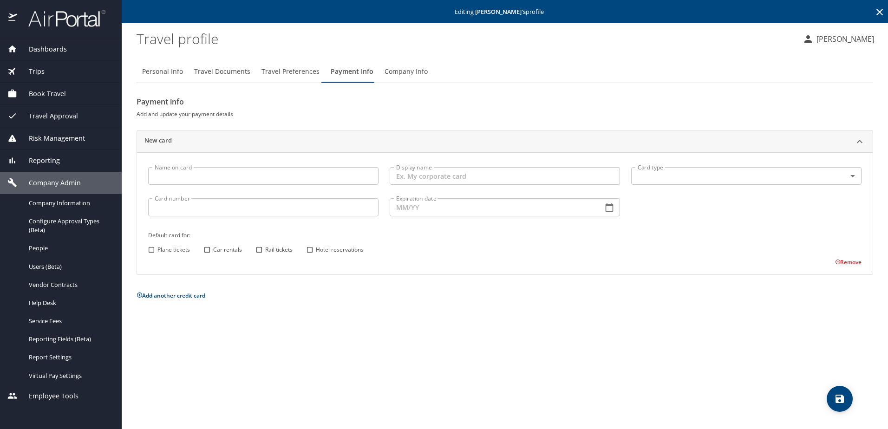
click at [295, 73] on span "Travel Preferences" at bounding box center [290, 72] width 58 height 12
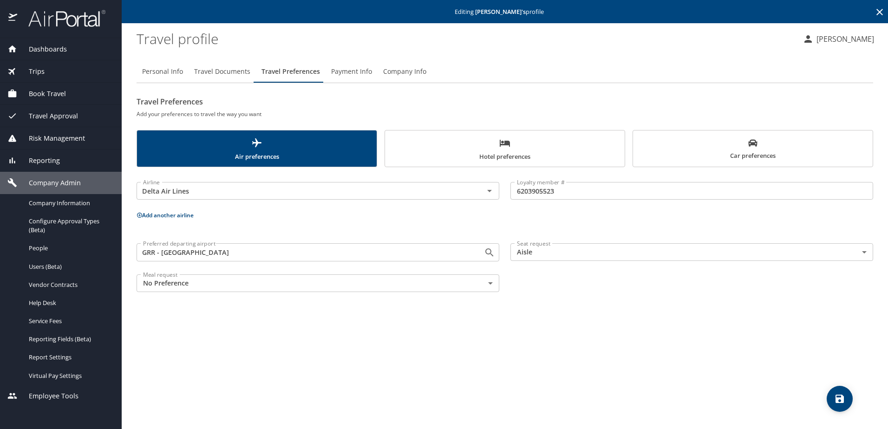
click at [219, 73] on span "Travel Documents" at bounding box center [222, 72] width 56 height 12
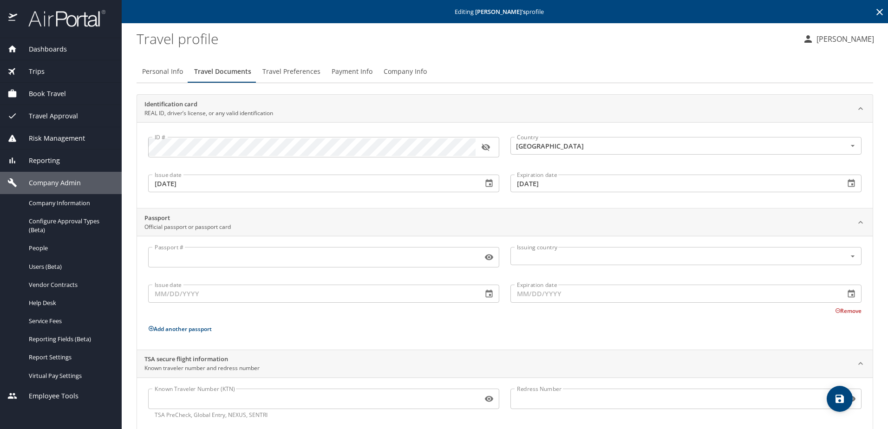
click at [144, 71] on span "Personal Info" at bounding box center [162, 72] width 41 height 12
select select "US"
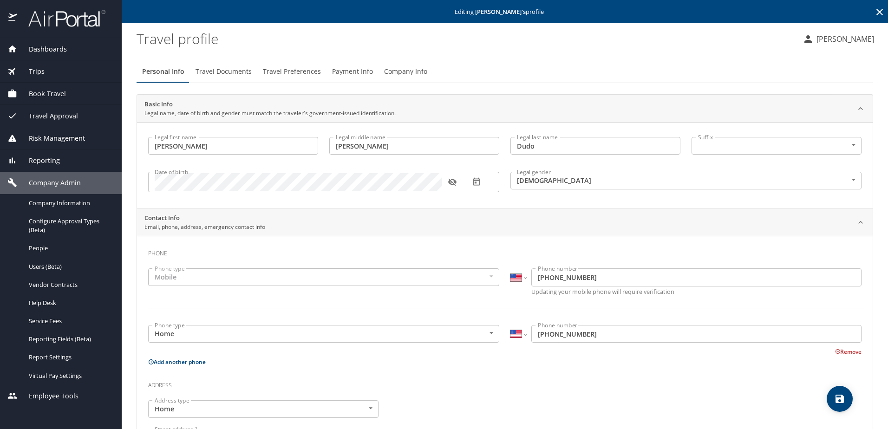
click at [227, 73] on span "Travel Documents" at bounding box center [223, 72] width 56 height 12
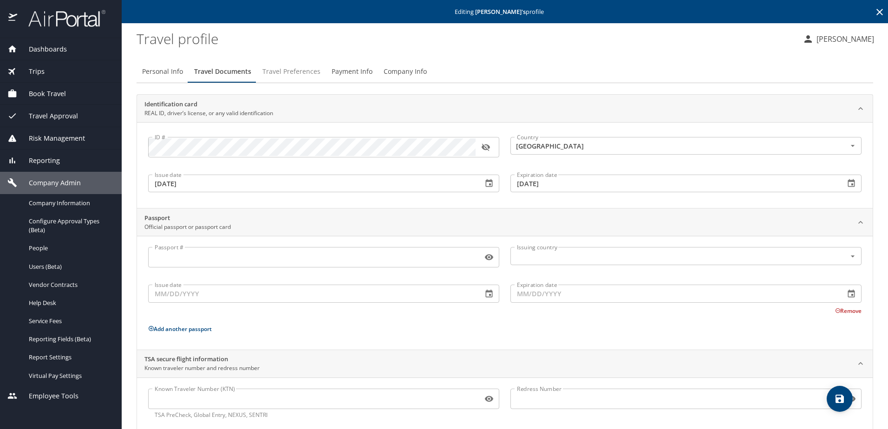
click at [283, 73] on span "Travel Preferences" at bounding box center [291, 72] width 58 height 12
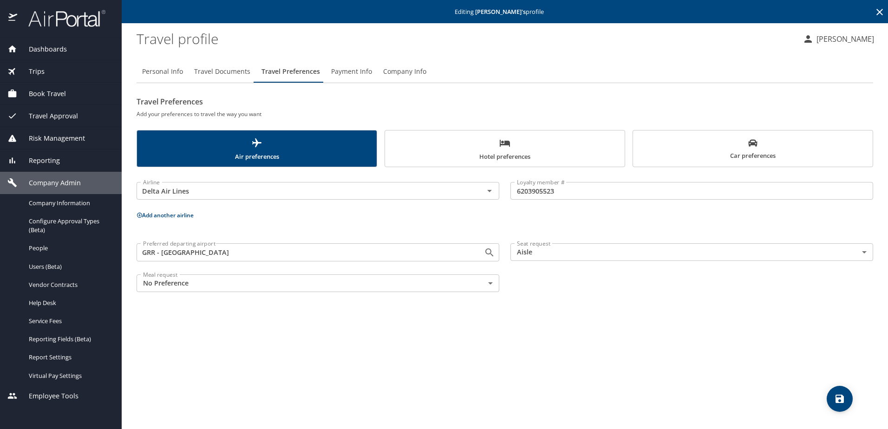
click at [341, 74] on span "Payment Info" at bounding box center [351, 72] width 41 height 12
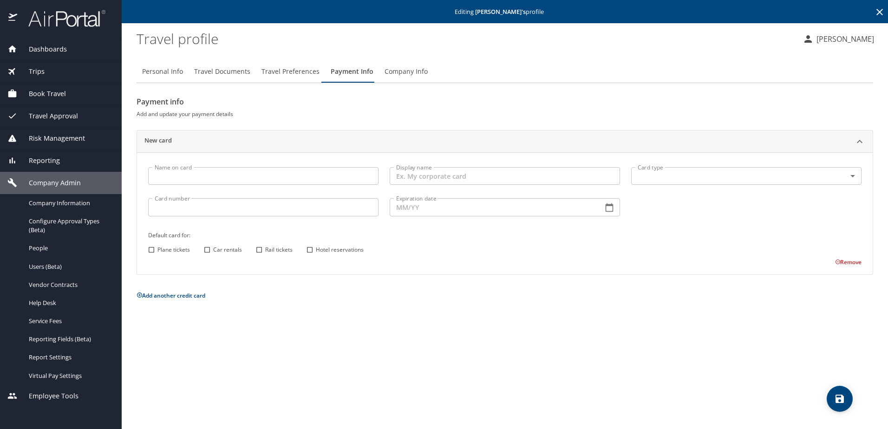
click at [395, 69] on span "Company Info" at bounding box center [405, 72] width 43 height 12
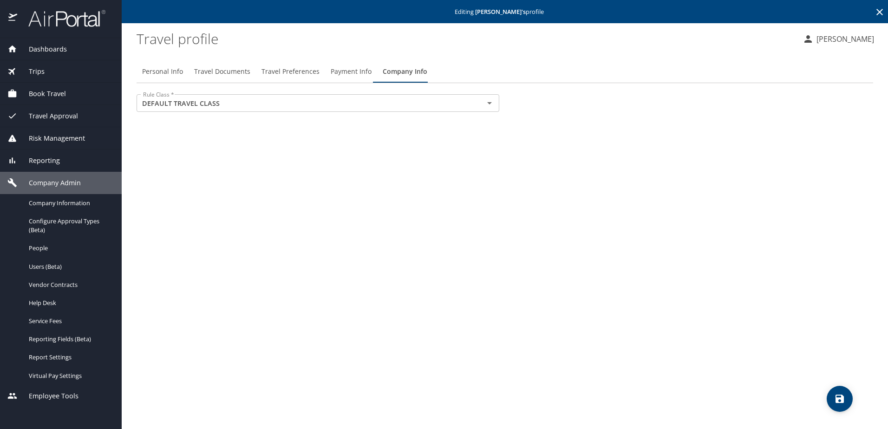
click at [347, 70] on span "Payment Info" at bounding box center [350, 72] width 41 height 12
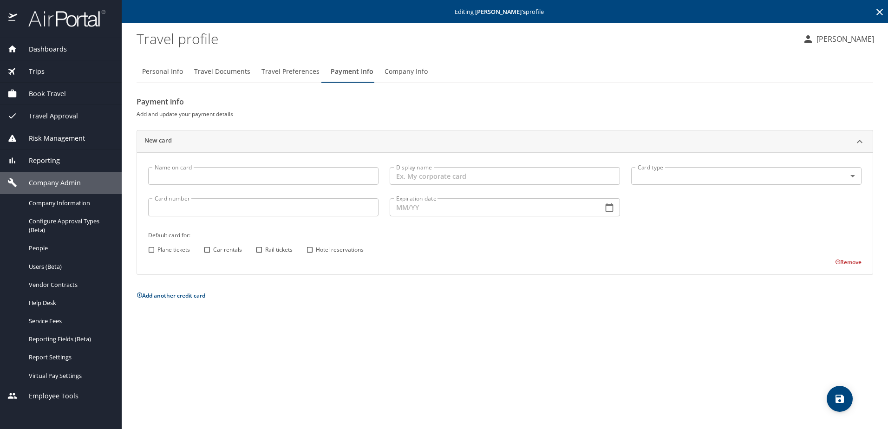
drag, startPoint x: 281, startPoint y: 73, endPoint x: 262, endPoint y: 75, distance: 19.6
click at [281, 73] on span "Travel Preferences" at bounding box center [290, 72] width 58 height 12
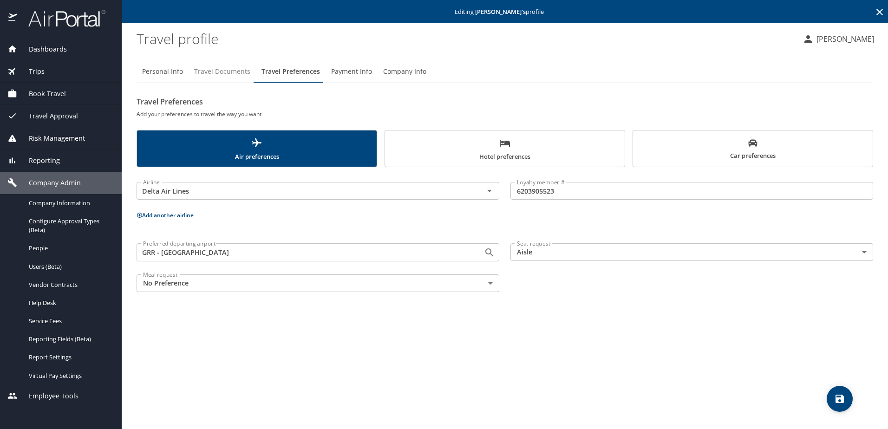
click at [228, 75] on span "Travel Documents" at bounding box center [222, 72] width 56 height 12
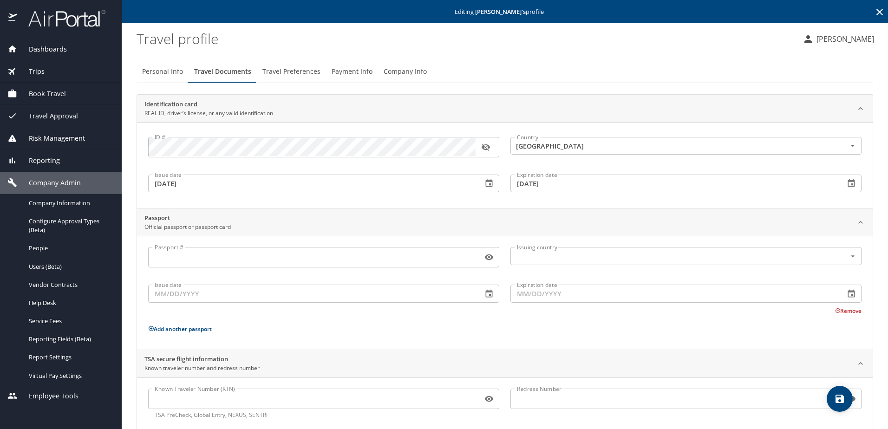
click at [158, 75] on span "Personal Info" at bounding box center [162, 72] width 41 height 12
select select "US"
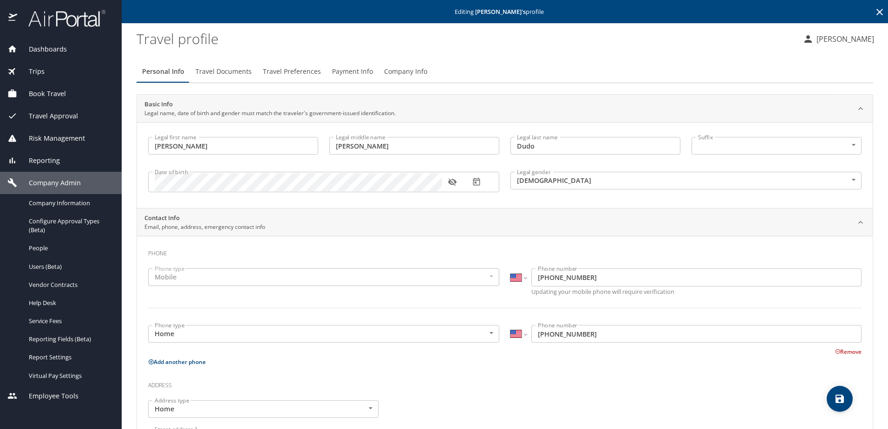
click at [50, 52] on span "Dashboards" at bounding box center [42, 49] width 50 height 10
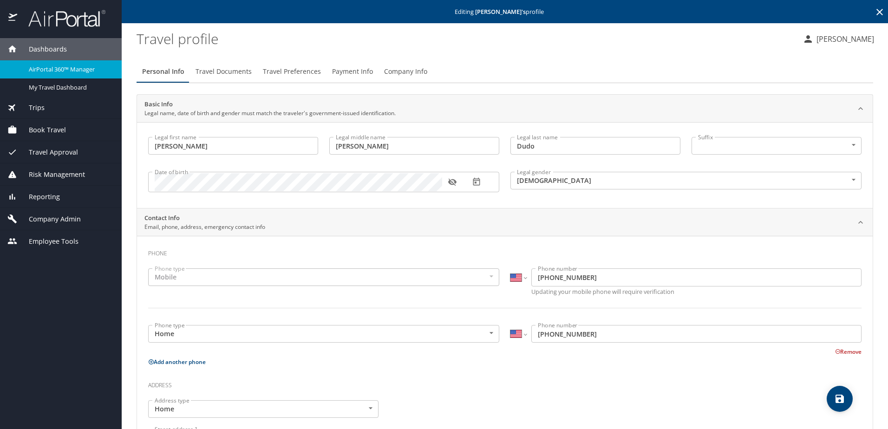
click at [59, 45] on span "Dashboards" at bounding box center [42, 49] width 50 height 10
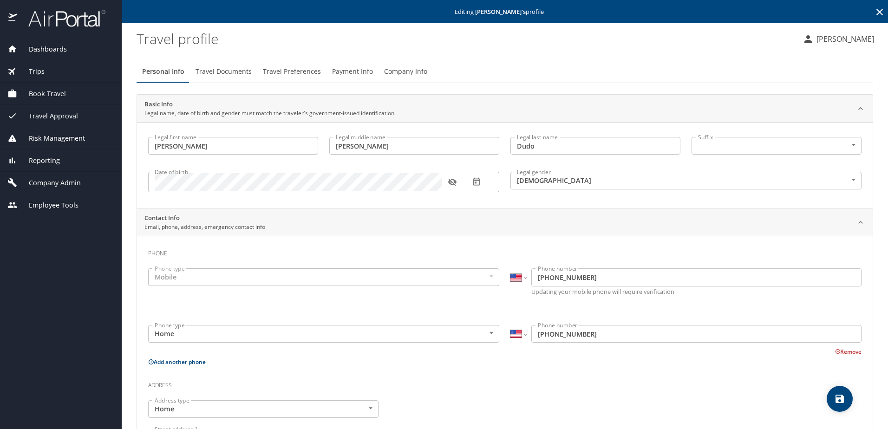
click at [41, 45] on span "Dashboards" at bounding box center [42, 49] width 50 height 10
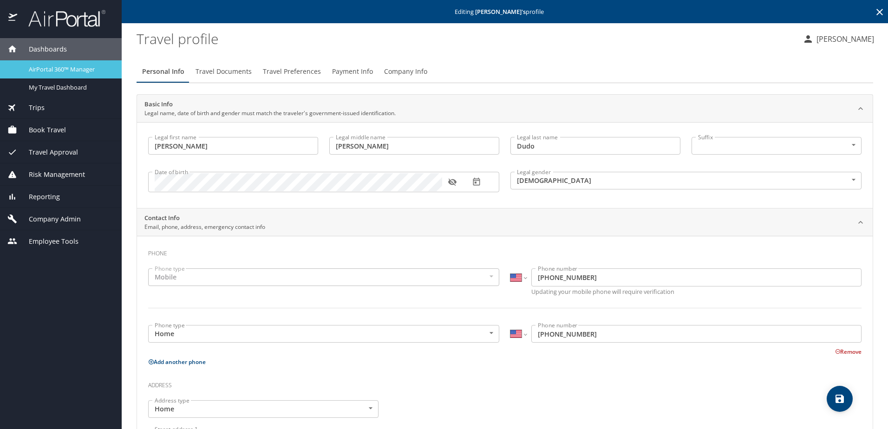
click at [37, 69] on span "AirPortal 360™ Manager" at bounding box center [70, 69] width 82 height 9
